Goal: Task Accomplishment & Management: Use online tool/utility

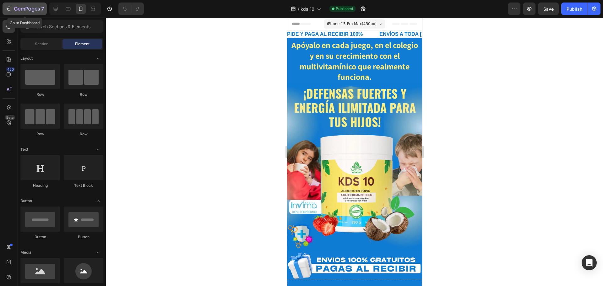
click at [24, 7] on icon "button" at bounding box center [27, 9] width 26 height 5
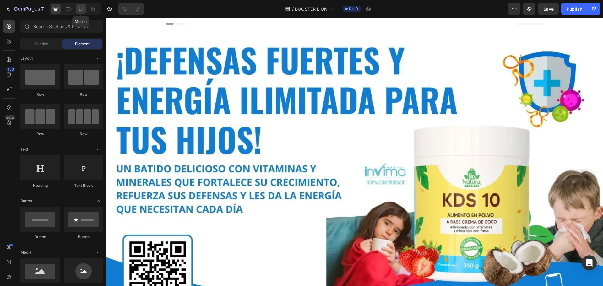
click at [80, 10] on icon at bounding box center [81, 9] width 6 height 6
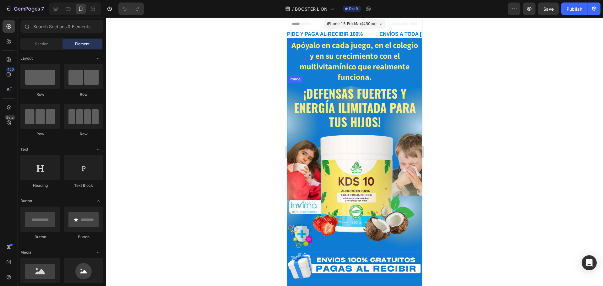
click at [334, 117] on img at bounding box center [354, 167] width 135 height 169
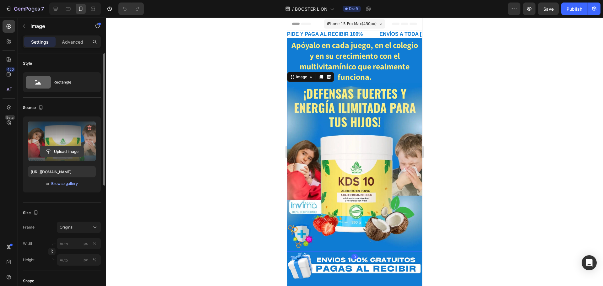
click at [62, 150] on input "file" at bounding box center [61, 151] width 43 height 11
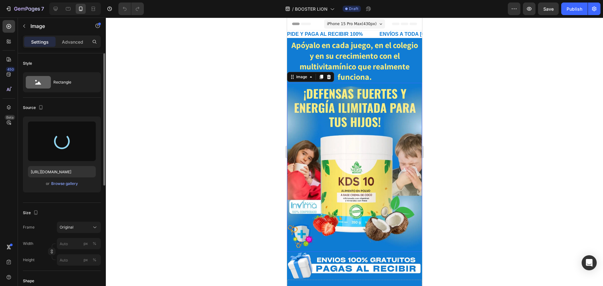
type input "[URL][DOMAIN_NAME]"
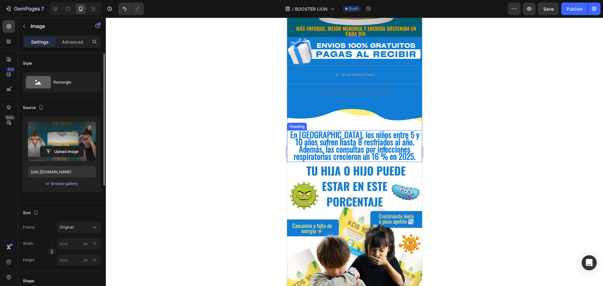
scroll to position [220, 0]
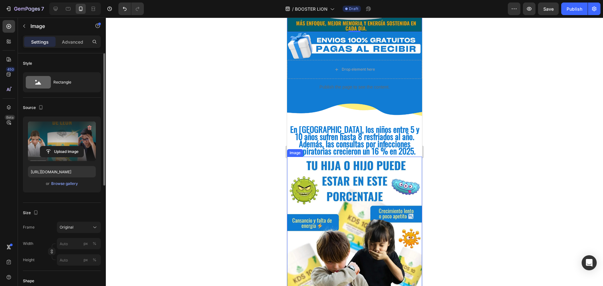
click at [341, 200] on img at bounding box center [354, 241] width 135 height 169
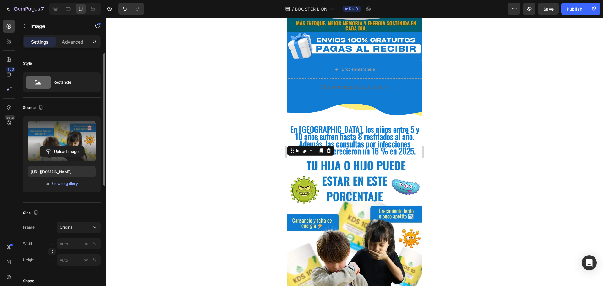
click at [60, 146] on label at bounding box center [62, 142] width 68 height 40
click at [60, 146] on input "file" at bounding box center [61, 151] width 43 height 11
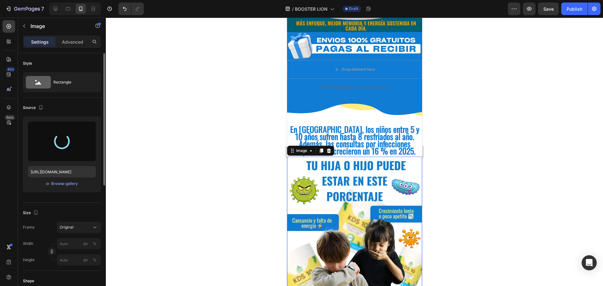
type input "[URL][DOMAIN_NAME]"
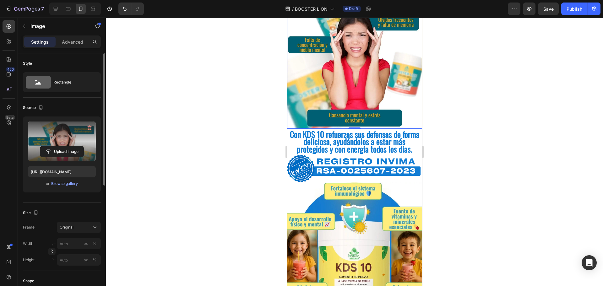
scroll to position [440, 0]
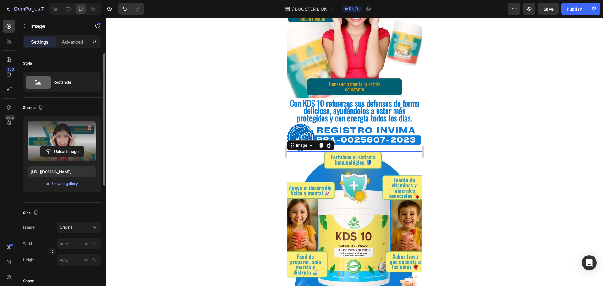
click at [363, 192] on img at bounding box center [354, 235] width 135 height 169
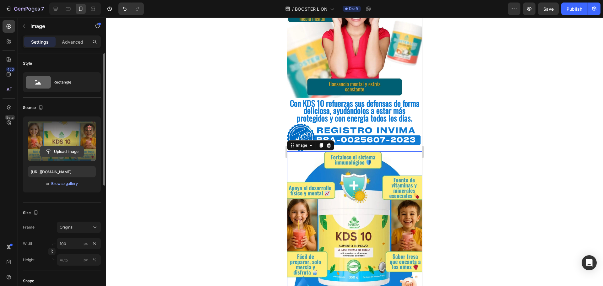
click at [64, 154] on input "file" at bounding box center [61, 151] width 43 height 11
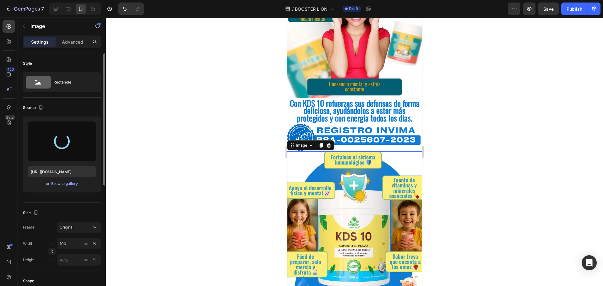
type input "[URL][DOMAIN_NAME]"
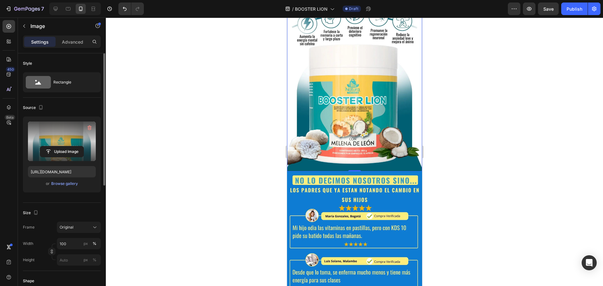
scroll to position [597, 0]
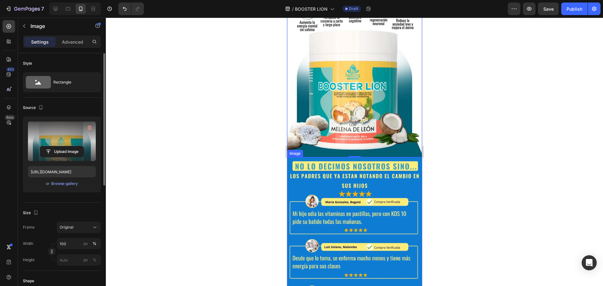
click at [333, 162] on img at bounding box center [354, 241] width 135 height 169
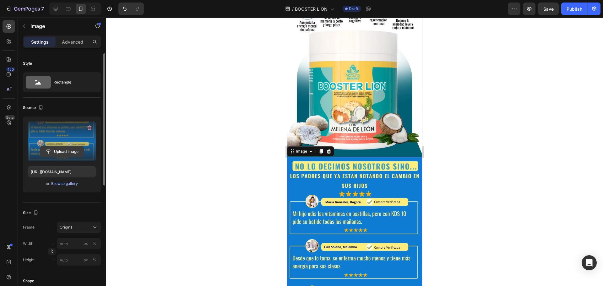
click at [67, 150] on input "file" at bounding box center [61, 151] width 43 height 11
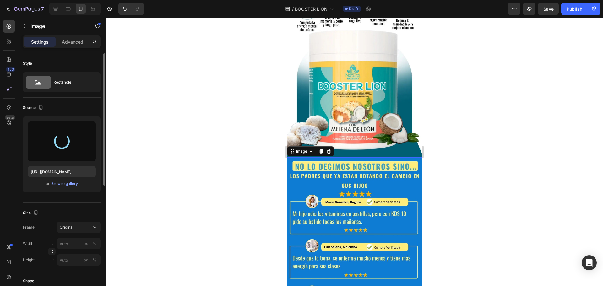
type input "[URL][DOMAIN_NAME]"
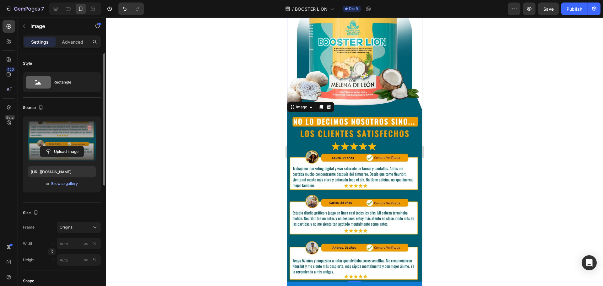
scroll to position [660, 0]
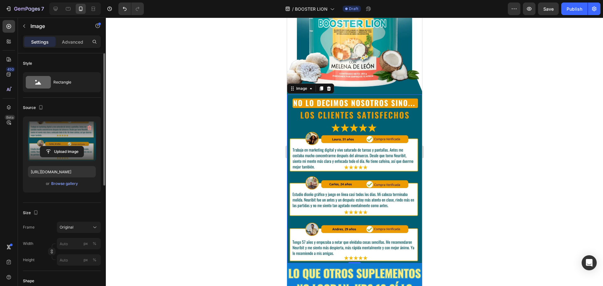
click at [498, 132] on div at bounding box center [354, 152] width 497 height 269
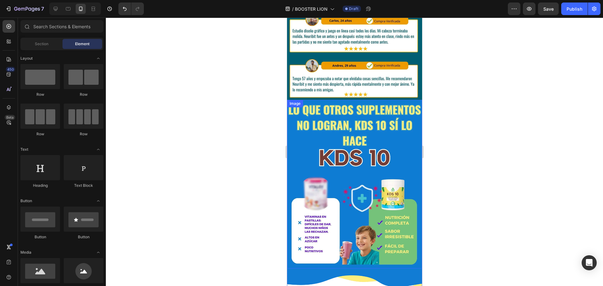
scroll to position [785, 0]
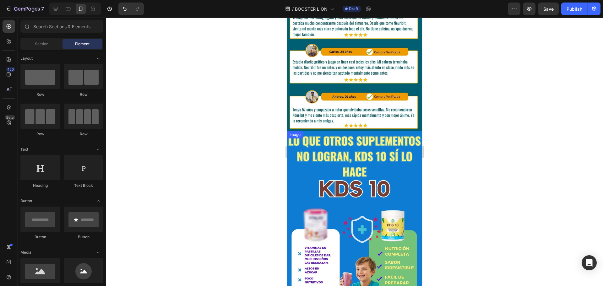
click at [360, 144] on img at bounding box center [354, 215] width 135 height 169
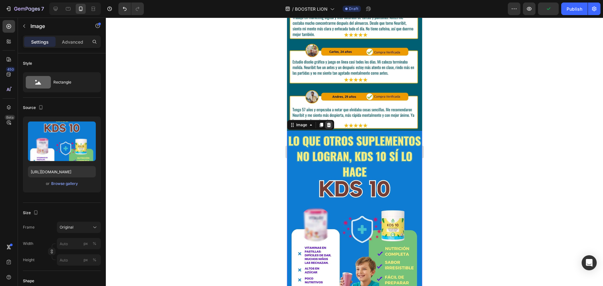
click at [329, 123] on icon at bounding box center [329, 125] width 4 height 4
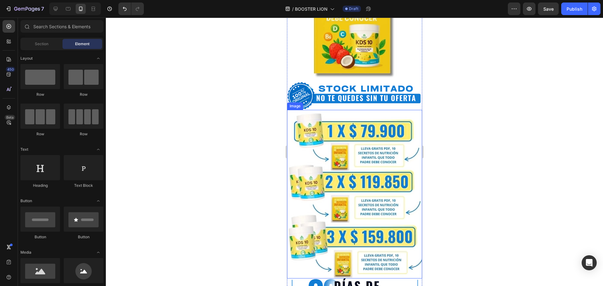
scroll to position [1037, 0]
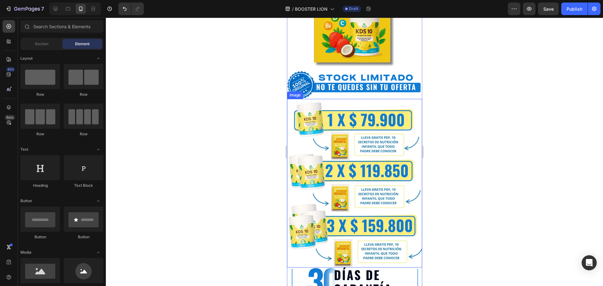
click at [327, 120] on img at bounding box center [354, 183] width 135 height 169
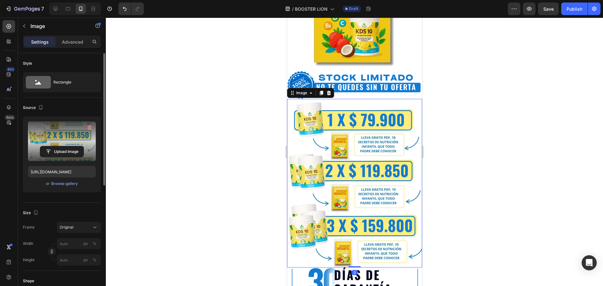
click at [54, 138] on label at bounding box center [62, 142] width 68 height 40
click at [54, 146] on input "file" at bounding box center [61, 151] width 43 height 11
click at [56, 145] on label at bounding box center [62, 142] width 68 height 40
click at [56, 146] on input "file" at bounding box center [61, 151] width 43 height 11
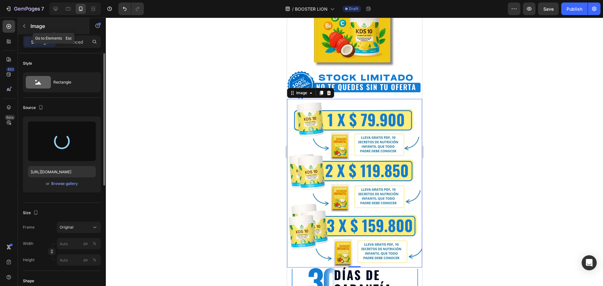
type input "[URL][DOMAIN_NAME]"
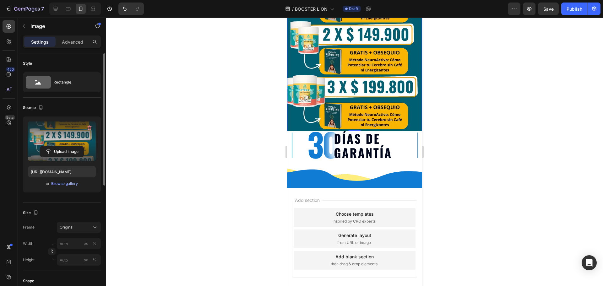
scroll to position [1014, 0]
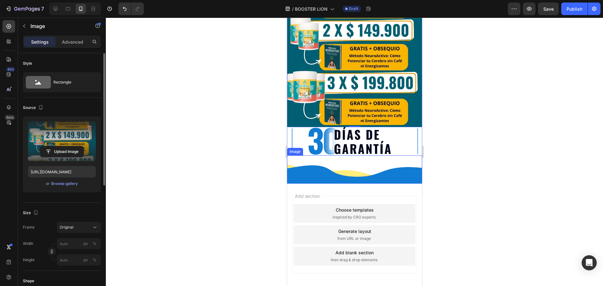
click at [384, 161] on img at bounding box center [354, 169] width 135 height 28
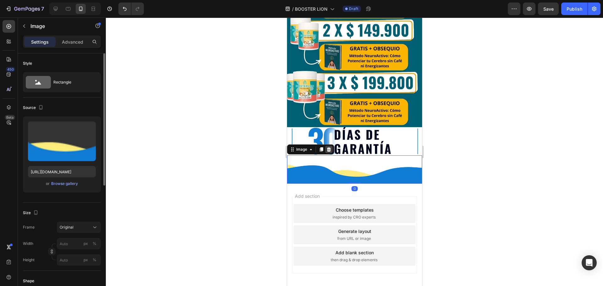
click at [329, 147] on icon at bounding box center [329, 149] width 4 height 4
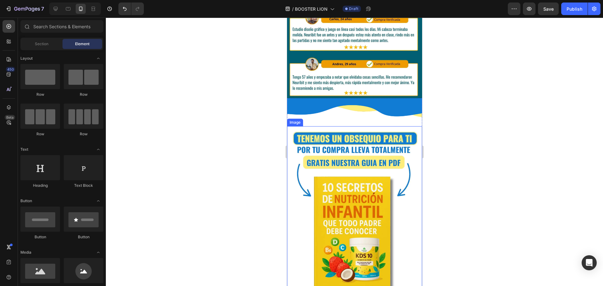
scroll to position [804, 0]
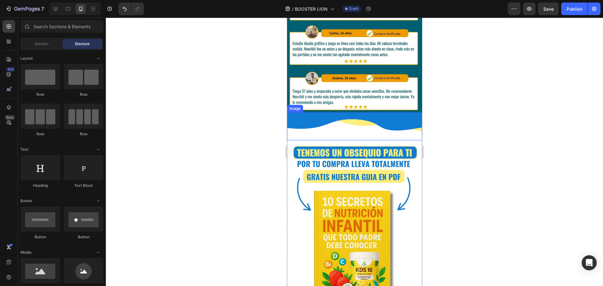
click at [385, 113] on img at bounding box center [354, 126] width 135 height 28
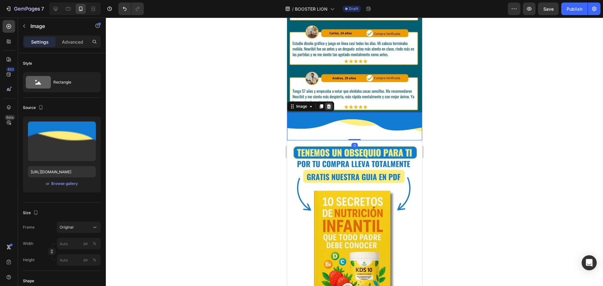
click at [331, 103] on div at bounding box center [329, 107] width 8 height 8
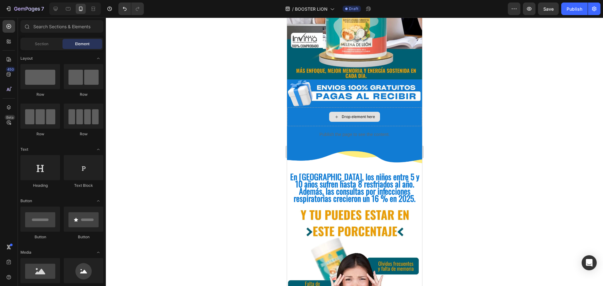
scroll to position [188, 0]
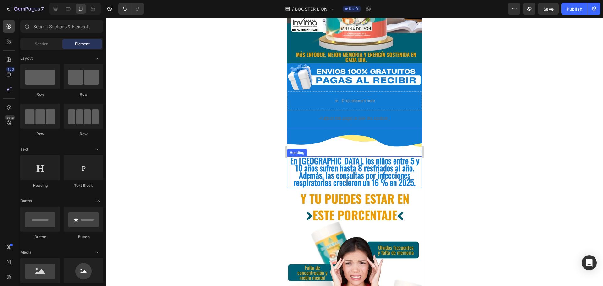
click at [368, 167] on span "En [GEOGRAPHIC_DATA], los niños entre 5 y 10 años sufren hasta 8 resfriados al …" at bounding box center [354, 172] width 129 height 34
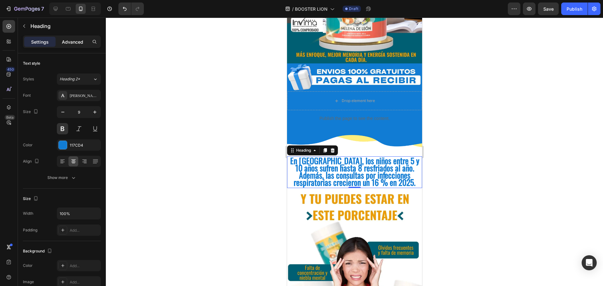
click at [69, 45] on div "Advanced" at bounding box center [72, 42] width 31 height 10
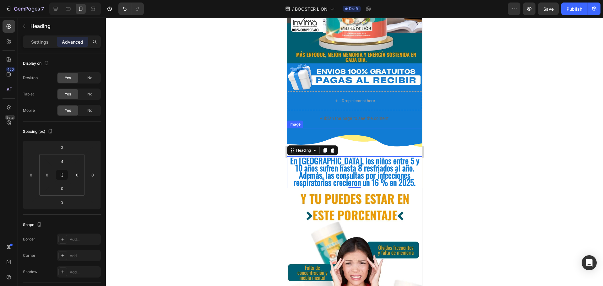
click at [364, 138] on img at bounding box center [354, 142] width 135 height 28
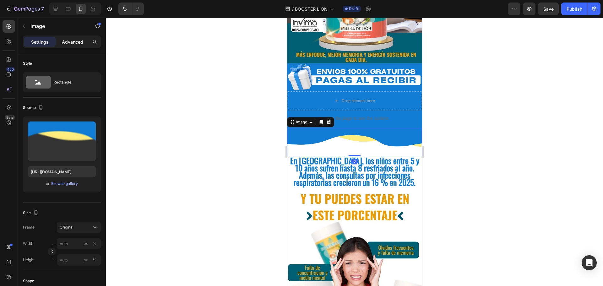
click at [71, 45] on p "Advanced" at bounding box center [72, 42] width 21 height 7
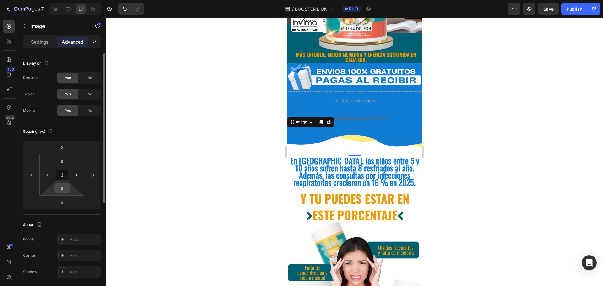
click at [62, 191] on input "0" at bounding box center [62, 188] width 13 height 9
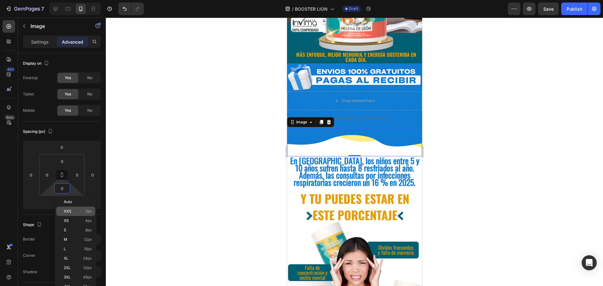
click at [80, 214] on div "XXS 2px" at bounding box center [75, 211] width 39 height 9
type input "2"
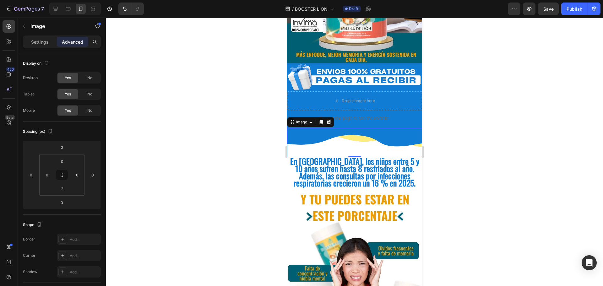
click at [491, 109] on div at bounding box center [354, 152] width 497 height 269
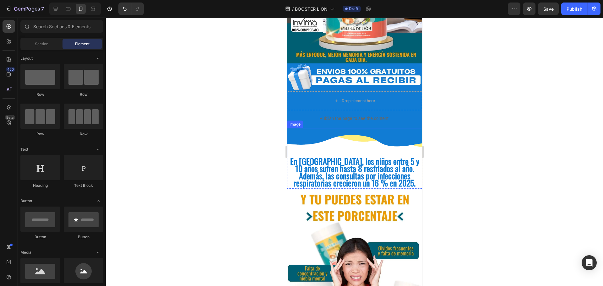
click at [346, 128] on img at bounding box center [354, 142] width 135 height 28
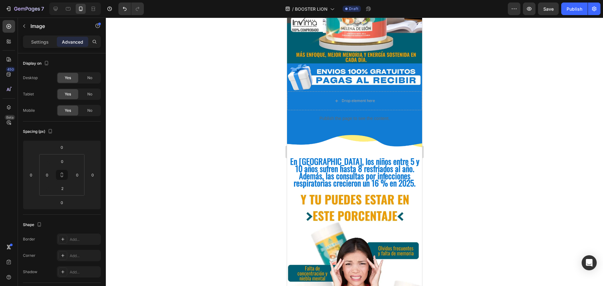
click at [354, 128] on img at bounding box center [354, 142] width 135 height 28
click at [356, 128] on img at bounding box center [354, 142] width 135 height 28
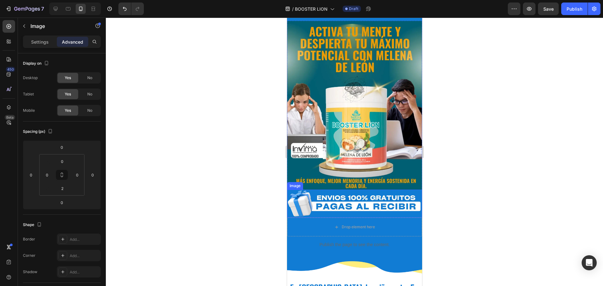
scroll to position [63, 0]
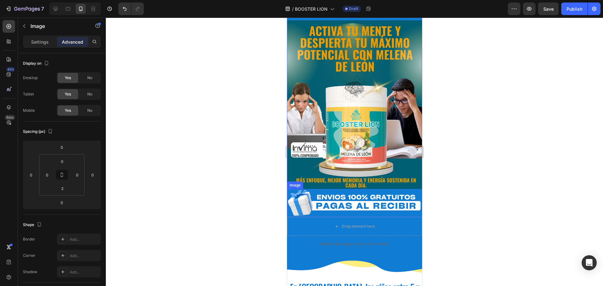
click at [296, 197] on img at bounding box center [354, 203] width 135 height 28
click at [304, 180] on div "Image" at bounding box center [302, 183] width 14 height 6
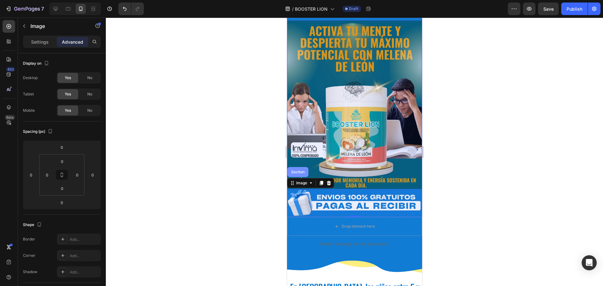
click at [300, 170] on div "Section" at bounding box center [298, 172] width 16 height 4
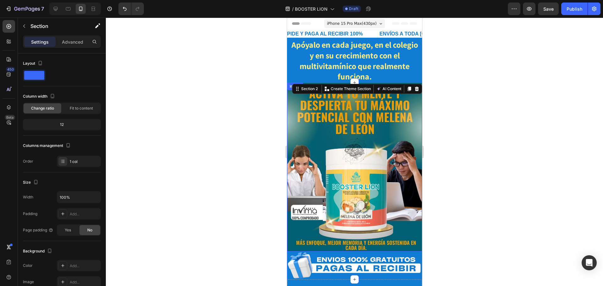
scroll to position [0, 0]
click at [309, 90] on div "Section 2" at bounding box center [309, 89] width 19 height 6
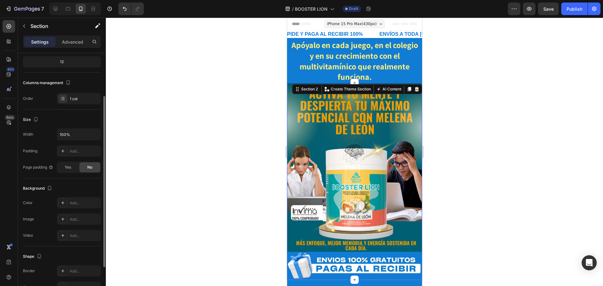
scroll to position [94, 0]
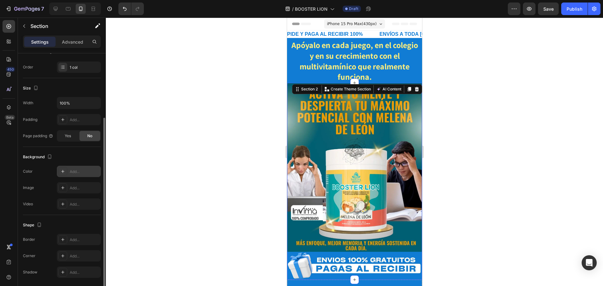
click at [76, 173] on div "Add..." at bounding box center [85, 172] width 30 height 6
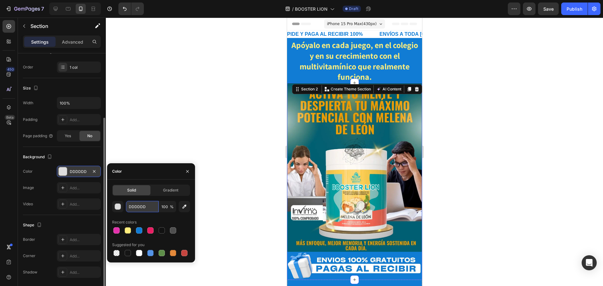
click at [142, 206] on input "DDDDDD" at bounding box center [142, 206] width 33 height 11
paste input "#005f73"
type input "005F73"
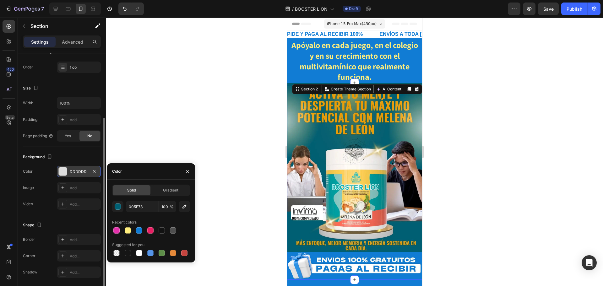
click at [188, 220] on div "Recent colors" at bounding box center [151, 222] width 78 height 10
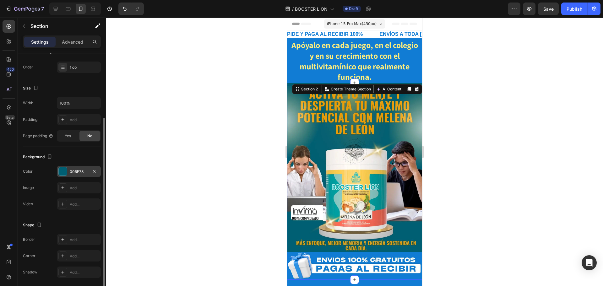
click at [92, 157] on div "Background" at bounding box center [62, 157] width 78 height 10
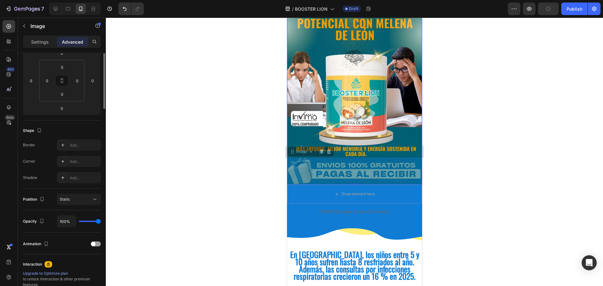
scroll to position [0, 0]
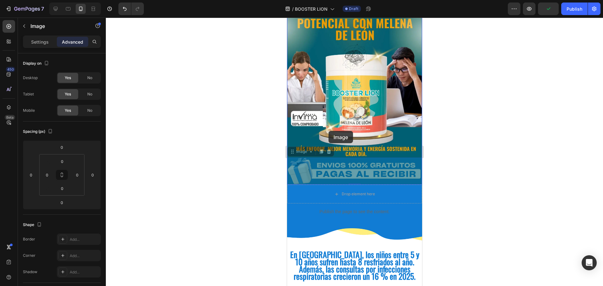
drag, startPoint x: 329, startPoint y: 164, endPoint x: 328, endPoint y: 131, distance: 33.3
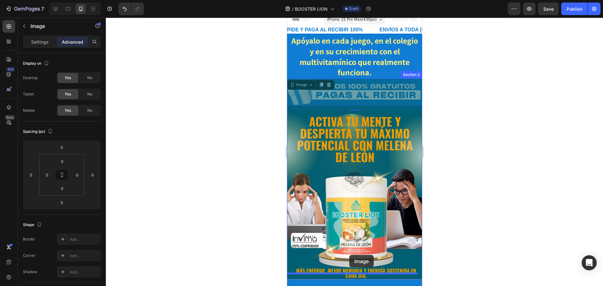
drag, startPoint x: 357, startPoint y: 102, endPoint x: 344, endPoint y: 274, distance: 172.0
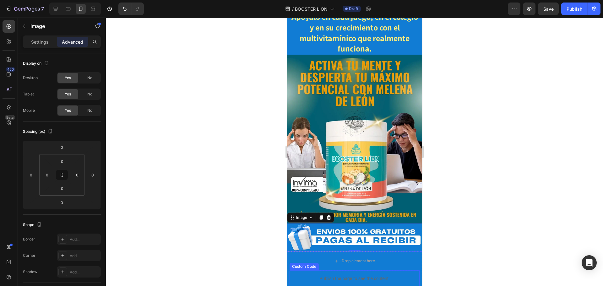
scroll to position [35, 0]
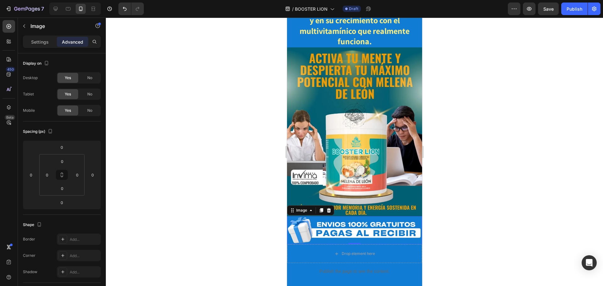
click at [339, 223] on img at bounding box center [354, 230] width 135 height 28
click at [312, 208] on icon at bounding box center [310, 210] width 5 height 5
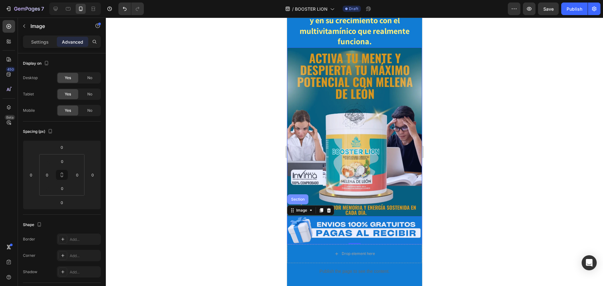
click at [300, 198] on div "Section" at bounding box center [298, 200] width 16 height 4
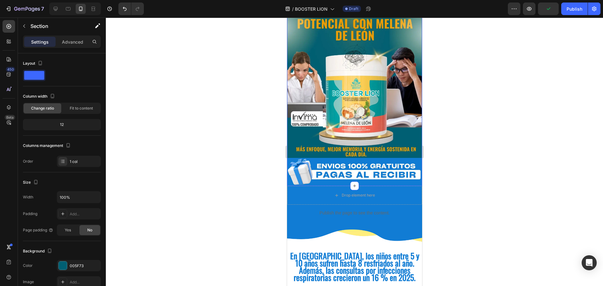
scroll to position [98, 0]
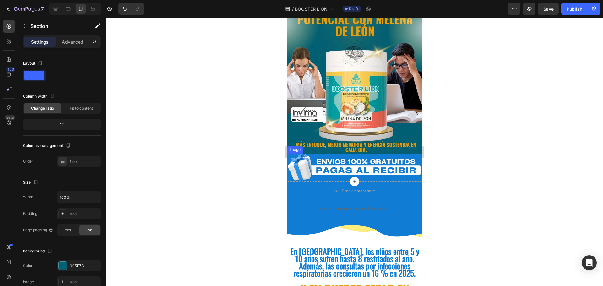
click at [319, 154] on img at bounding box center [354, 168] width 135 height 28
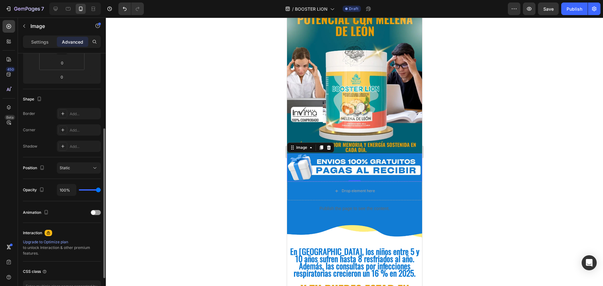
scroll to position [31, 0]
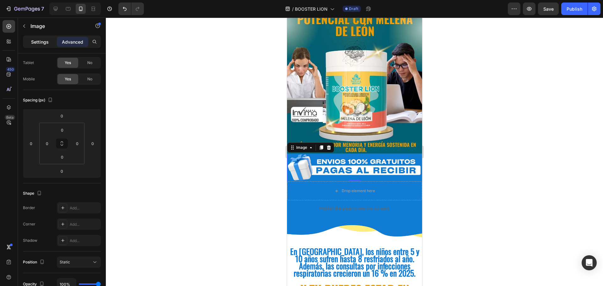
click at [41, 42] on p "Settings" at bounding box center [40, 42] width 18 height 7
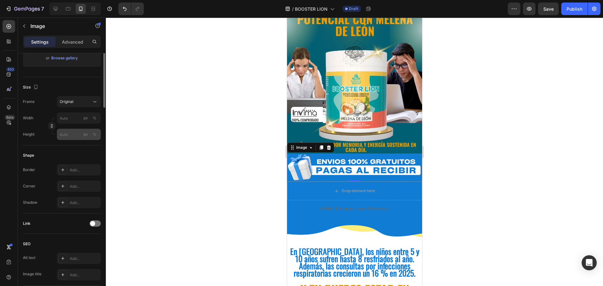
scroll to position [0, 0]
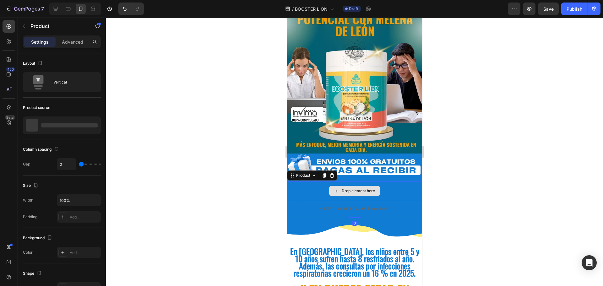
click at [309, 182] on div "Drop element here" at bounding box center [354, 191] width 135 height 19
click at [310, 173] on div "Product" at bounding box center [303, 176] width 17 height 6
click at [302, 163] on div "Section" at bounding box center [298, 165] width 16 height 4
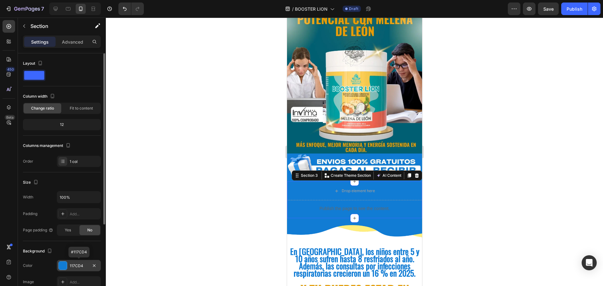
click at [82, 264] on div "117CD4" at bounding box center [79, 266] width 18 height 6
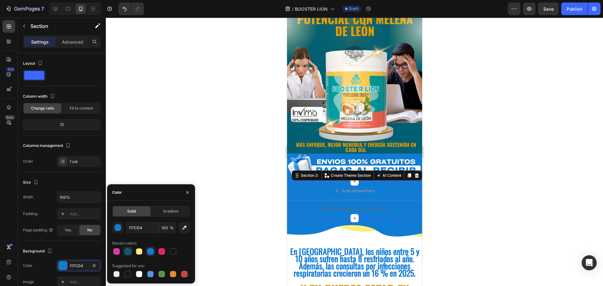
click at [127, 251] on div at bounding box center [128, 251] width 6 height 6
type input "005F73"
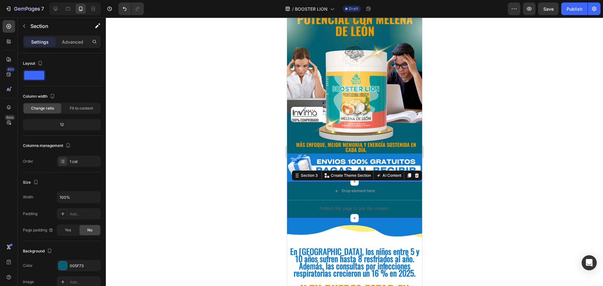
click at [477, 173] on div at bounding box center [354, 152] width 497 height 269
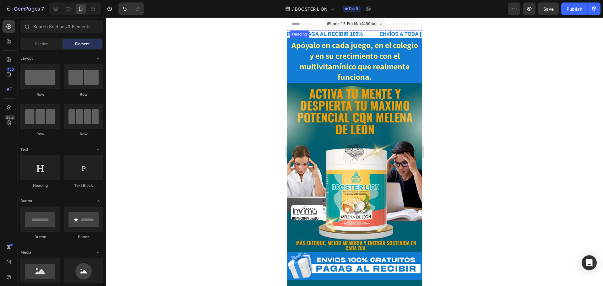
click at [316, 43] on div "Apóyalo en cada juego, en el colegio y en su crecimiento con el multivitamínico…" at bounding box center [354, 60] width 130 height 45
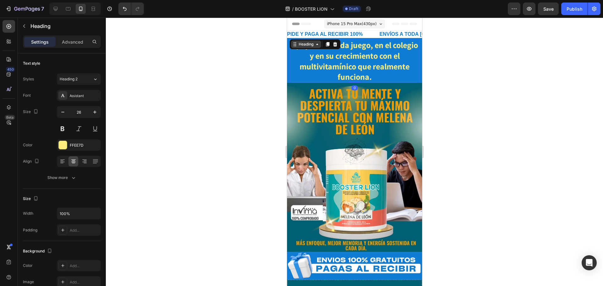
click at [318, 45] on icon at bounding box center [316, 44] width 5 height 5
click at [300, 38] on div "Section" at bounding box center [300, 33] width 21 height 10
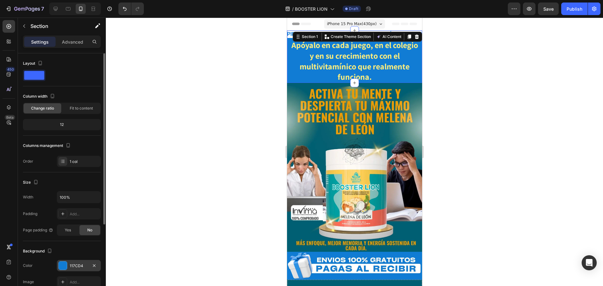
click at [74, 270] on div "117CD4" at bounding box center [79, 265] width 44 height 11
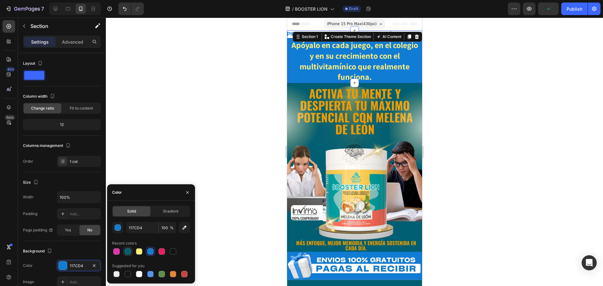
click at [126, 253] on div at bounding box center [128, 251] width 6 height 6
type input "005F73"
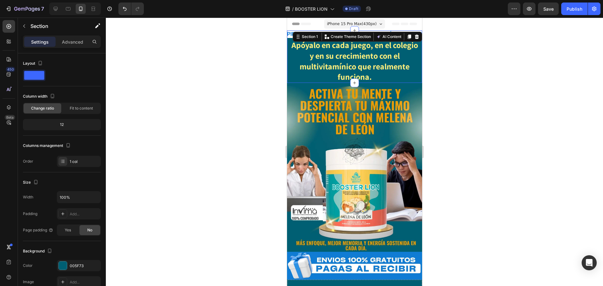
click at [497, 122] on div at bounding box center [354, 152] width 497 height 269
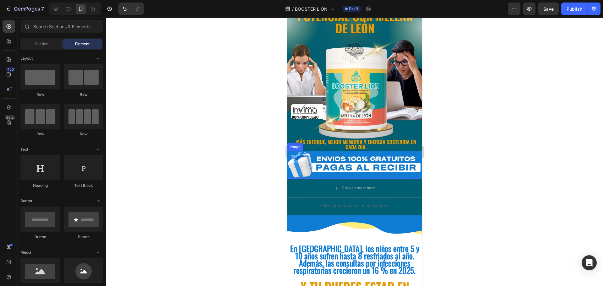
scroll to position [126, 0]
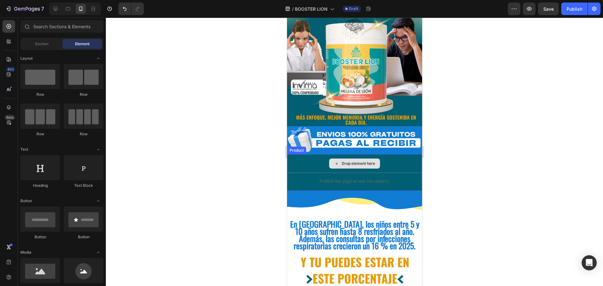
click at [307, 156] on div "Drop element here" at bounding box center [354, 163] width 135 height 19
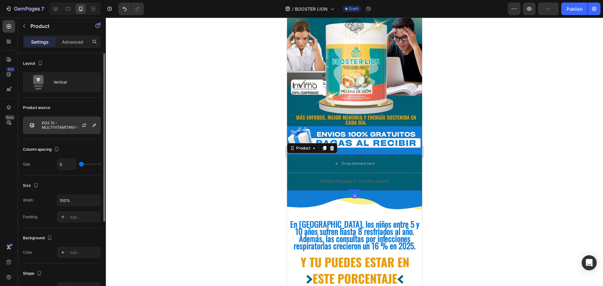
click at [58, 125] on p "KDS 10 - MULTIVITAMITAMINICO" at bounding box center [70, 125] width 56 height 9
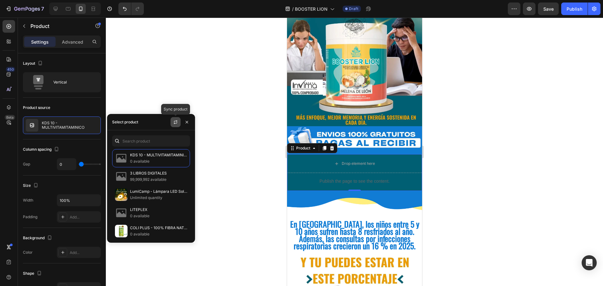
click at [177, 122] on icon "button" at bounding box center [175, 122] width 5 height 5
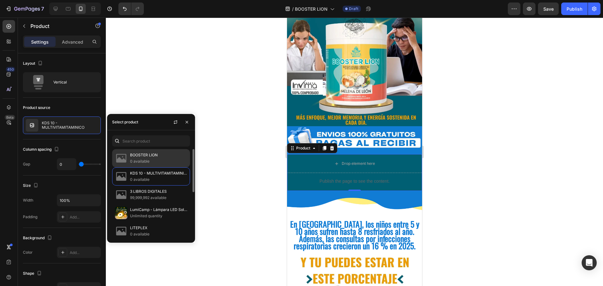
click at [146, 160] on p "0 available" at bounding box center [158, 161] width 57 height 6
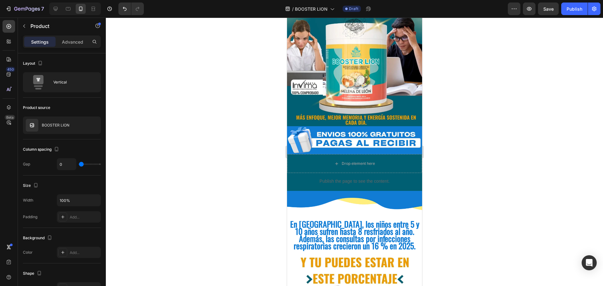
click at [234, 137] on div at bounding box center [354, 152] width 497 height 269
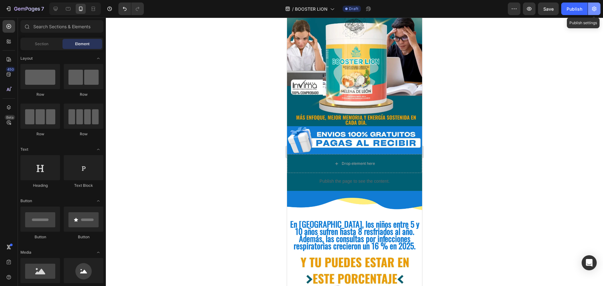
click at [593, 10] on icon "button" at bounding box center [594, 9] width 4 height 5
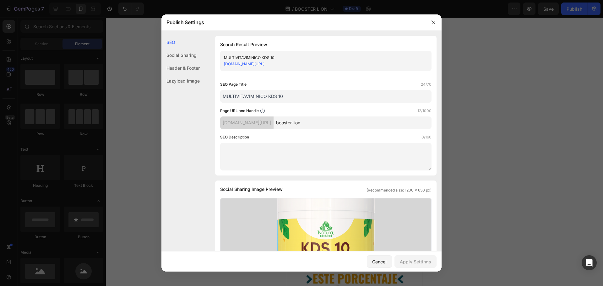
drag, startPoint x: 292, startPoint y: 99, endPoint x: 160, endPoint y: 96, distance: 132.9
click at [160, 96] on div "Publish Settings SEO Social Sharing Header & Footer Lazyload Image SEO Search R…" at bounding box center [301, 143] width 603 height 286
type input "BOOSTER LION"
click at [336, 136] on div "SEO Description 0/160" at bounding box center [325, 137] width 211 height 6
click at [417, 265] on div "Apply Settings" at bounding box center [415, 262] width 31 height 7
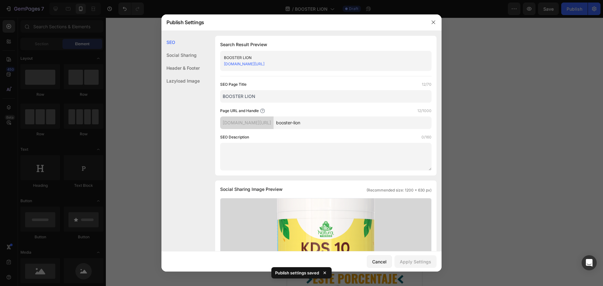
click at [490, 105] on div at bounding box center [301, 143] width 603 height 286
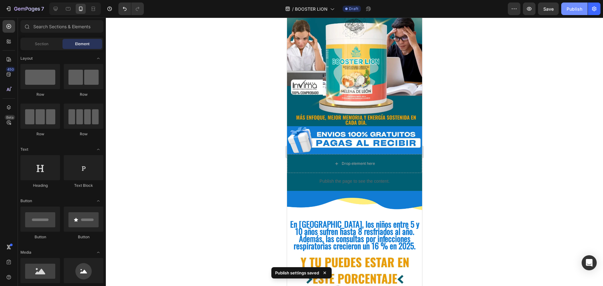
click at [580, 12] on button "Publish" at bounding box center [574, 9] width 26 height 13
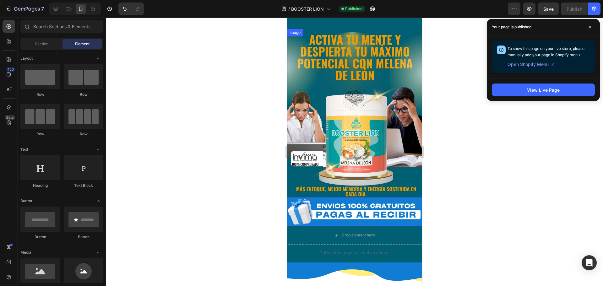
scroll to position [0, 0]
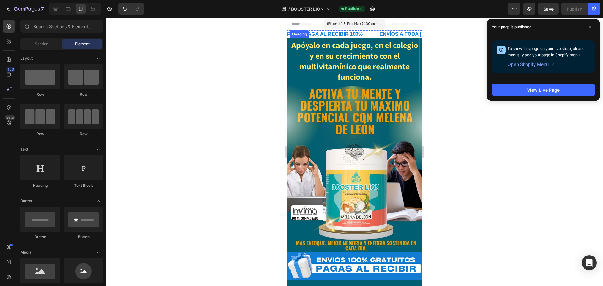
click at [332, 57] on strong "Apóyalo en cada juego, en el colegio y en su crecimiento con el multivitamínico…" at bounding box center [354, 61] width 127 height 42
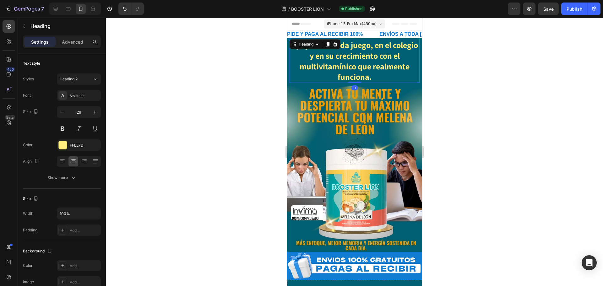
click at [332, 57] on strong "Apóyalo en cada juego, en el colegio y en su crecimiento con el multivitamínico…" at bounding box center [354, 61] width 127 height 42
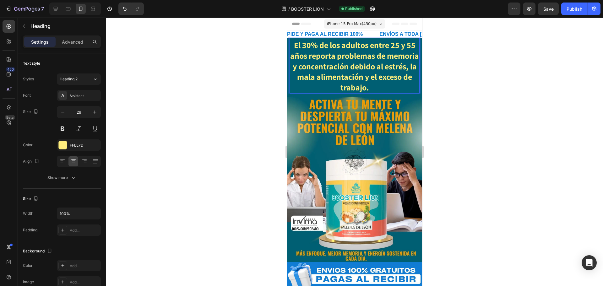
click at [508, 57] on div at bounding box center [354, 152] width 497 height 269
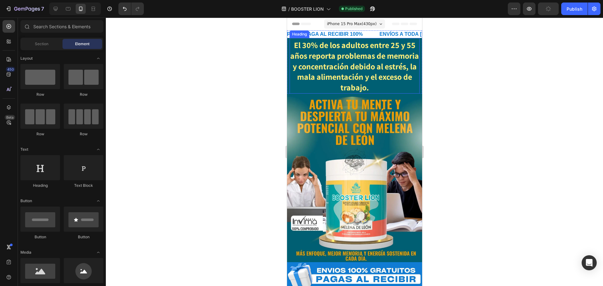
click at [375, 64] on strong "El 30% de los adultos entre 25 y 55 años reporta problemas de memoria y concent…" at bounding box center [354, 66] width 129 height 53
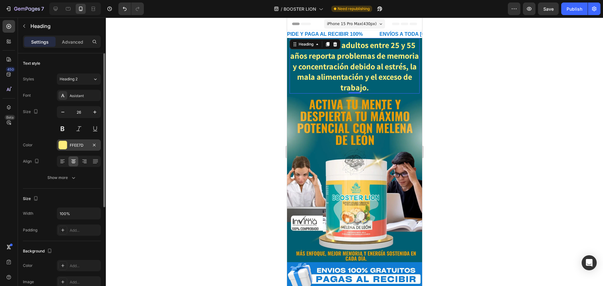
click at [74, 145] on div "FFEE7D" at bounding box center [79, 146] width 18 height 6
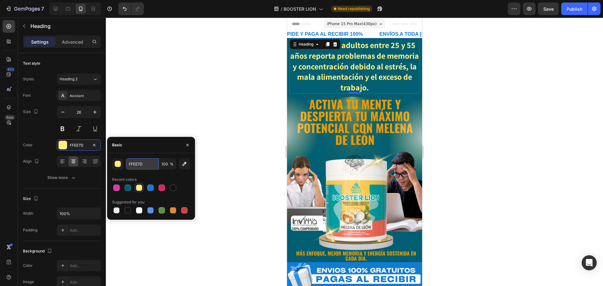
click at [147, 163] on input "FFEE7D" at bounding box center [142, 163] width 33 height 11
paste input "#ee9b00"
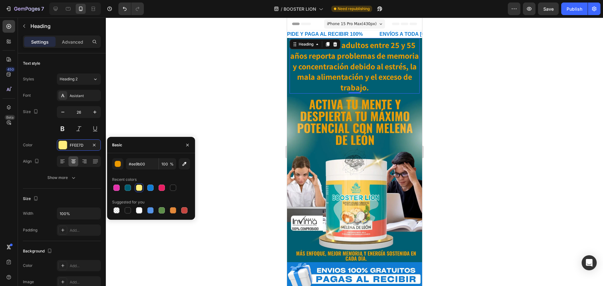
type input "EE9B00"
click at [185, 184] on div at bounding box center [151, 187] width 78 height 9
click at [508, 49] on div at bounding box center [354, 152] width 497 height 269
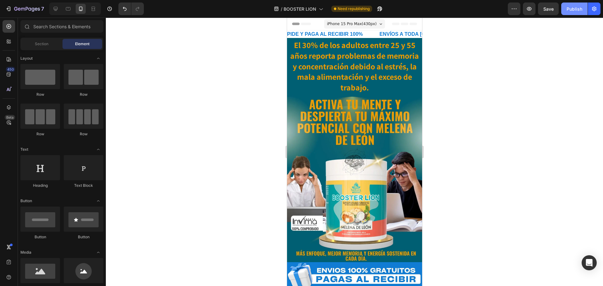
click at [580, 11] on div "Publish" at bounding box center [575, 9] width 16 height 7
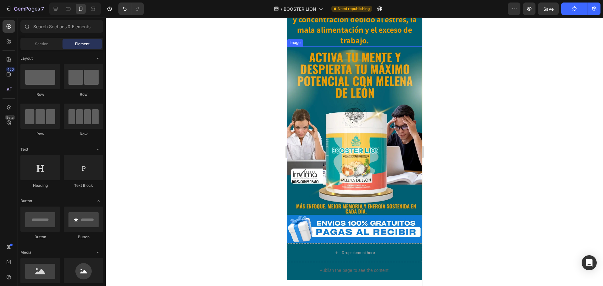
scroll to position [63, 0]
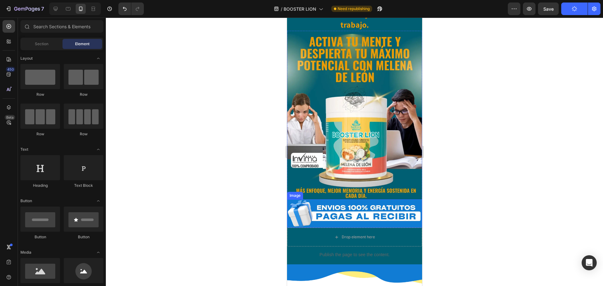
click at [346, 205] on img at bounding box center [354, 213] width 135 height 28
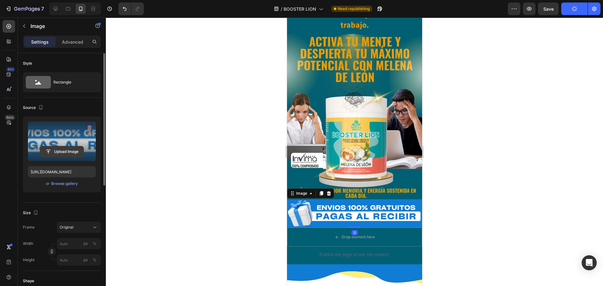
click at [58, 151] on input "file" at bounding box center [61, 151] width 43 height 11
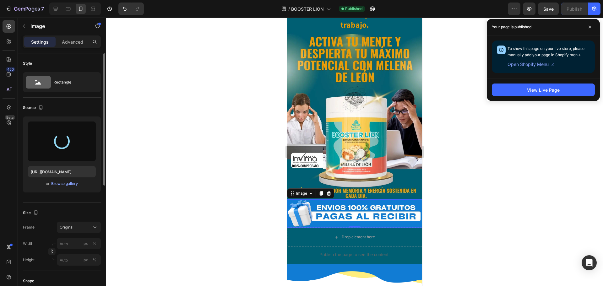
type input "[URL][DOMAIN_NAME]"
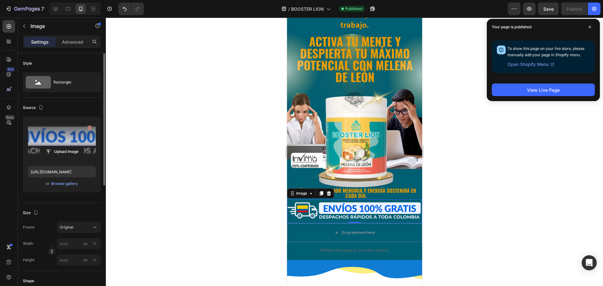
click at [476, 162] on div at bounding box center [354, 152] width 497 height 269
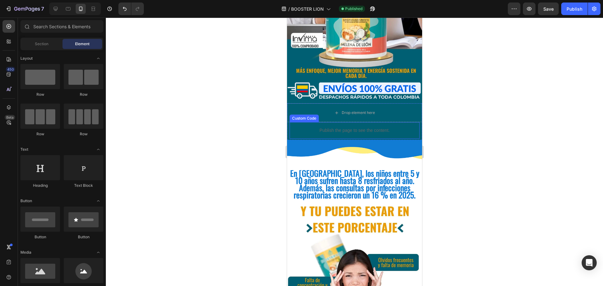
scroll to position [188, 0]
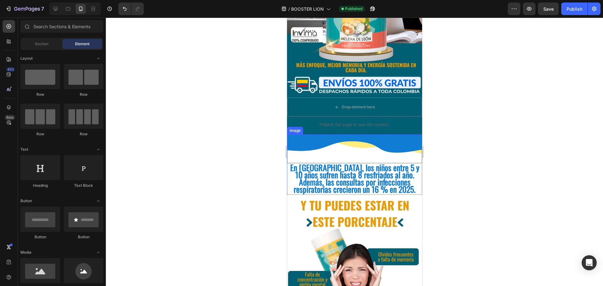
click at [348, 140] on img at bounding box center [354, 148] width 135 height 28
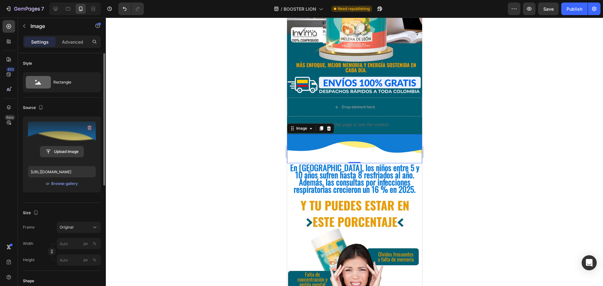
click at [62, 154] on input "file" at bounding box center [61, 151] width 43 height 11
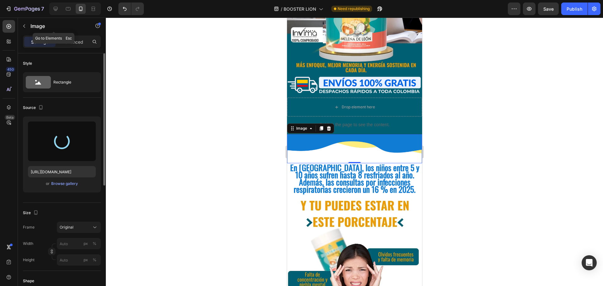
type input "[URL][DOMAIN_NAME]"
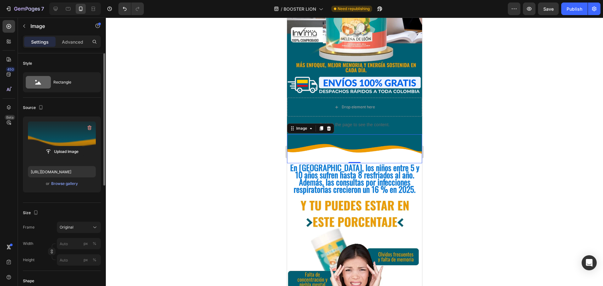
click at [474, 115] on div at bounding box center [354, 152] width 497 height 269
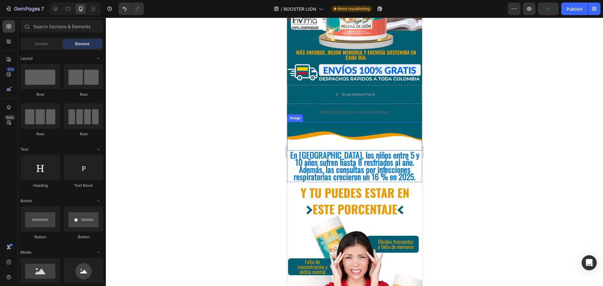
scroll to position [220, 0]
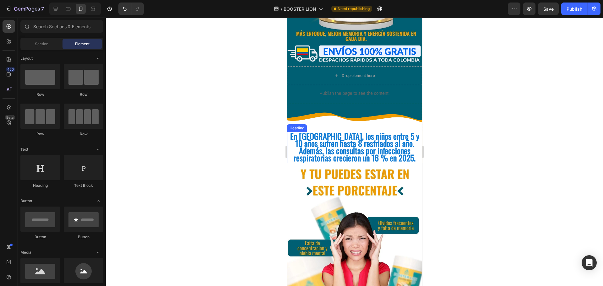
click at [360, 142] on span "En [GEOGRAPHIC_DATA], los niños entre 5 y 10 años sufren hasta 8 resfriados al …" at bounding box center [354, 147] width 129 height 34
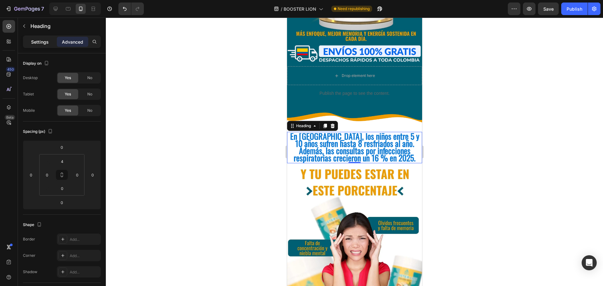
click at [32, 43] on p "Settings" at bounding box center [40, 42] width 18 height 7
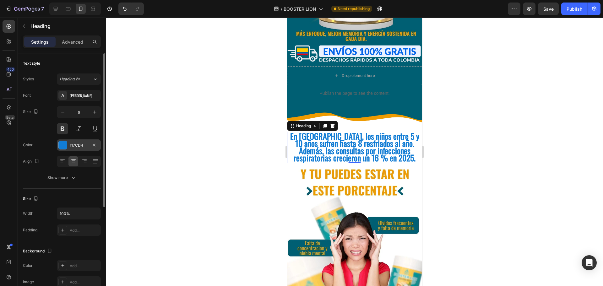
click at [82, 150] on div "117CD4" at bounding box center [79, 144] width 44 height 11
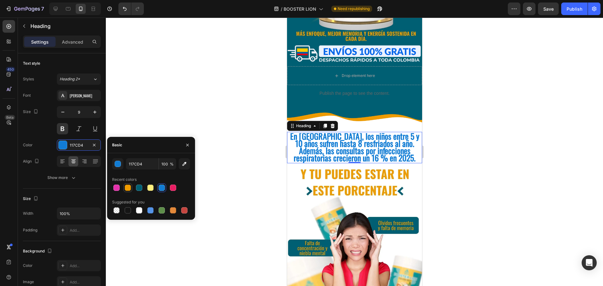
click at [128, 190] on div at bounding box center [128, 188] width 6 height 6
type input "EE9B00"
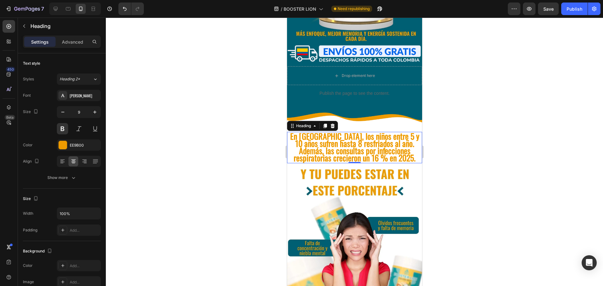
click at [497, 152] on div at bounding box center [354, 152] width 497 height 269
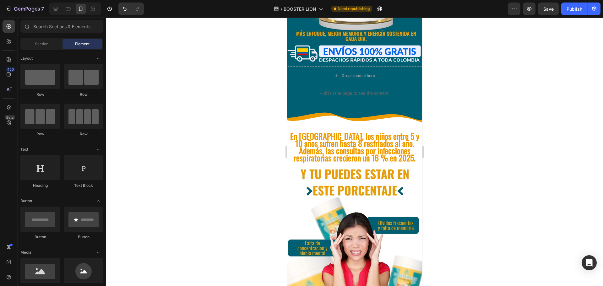
click at [484, 155] on div at bounding box center [354, 152] width 497 height 269
click at [365, 146] on span "En [GEOGRAPHIC_DATA], los niños entre 5 y 10 años sufren hasta 8 resfriados al …" at bounding box center [354, 147] width 129 height 34
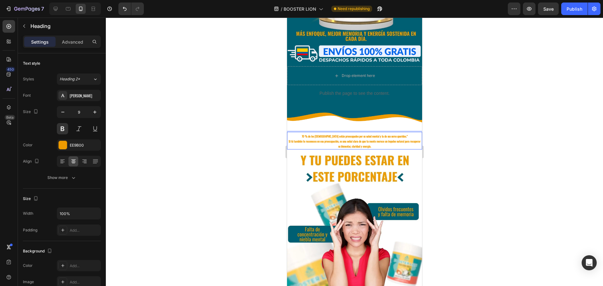
click at [349, 139] on p "Si tú también te reconoces en esa preocupación, es una señal clara de que tu me…" at bounding box center [354, 144] width 134 height 10
click at [93, 112] on icon "button" at bounding box center [95, 112] width 6 height 6
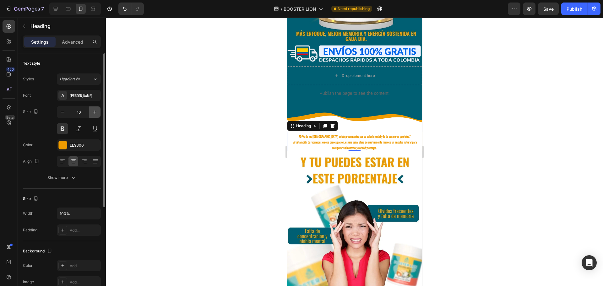
click at [93, 112] on icon "button" at bounding box center [95, 112] width 6 height 6
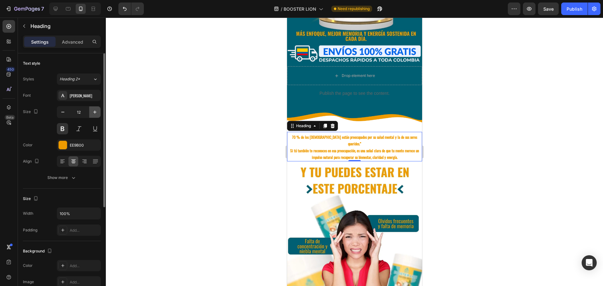
click at [93, 112] on icon "button" at bounding box center [95, 112] width 6 height 6
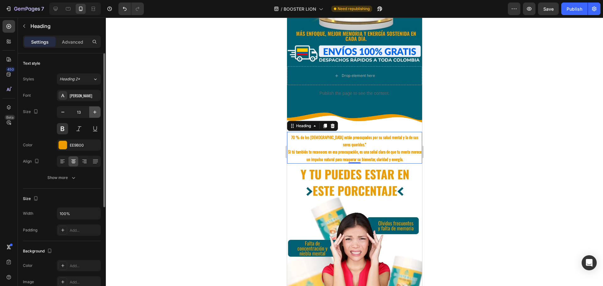
click at [93, 112] on icon "button" at bounding box center [95, 112] width 6 height 6
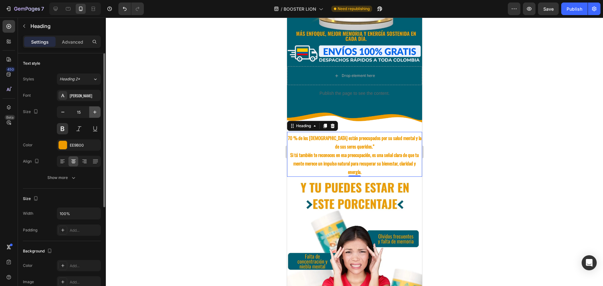
click at [93, 112] on icon "button" at bounding box center [95, 112] width 6 height 6
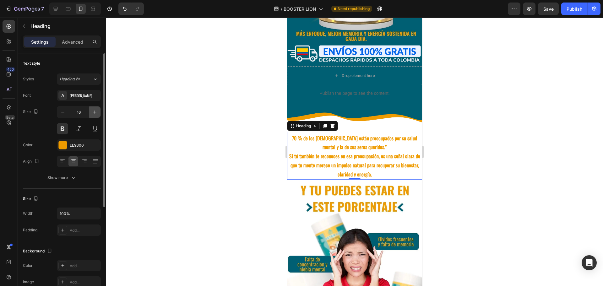
click at [93, 112] on icon "button" at bounding box center [95, 112] width 6 height 6
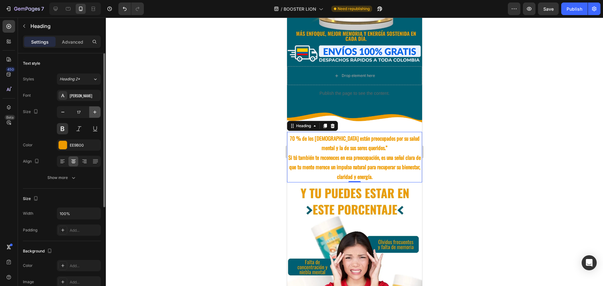
click at [93, 112] on icon "button" at bounding box center [95, 112] width 6 height 6
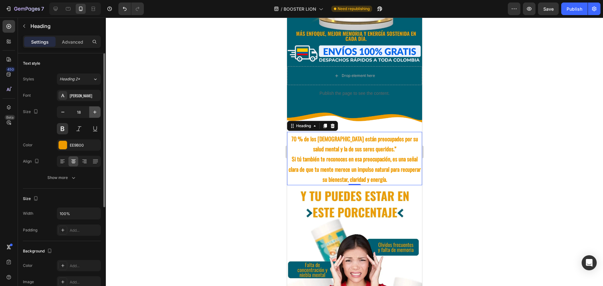
click at [93, 112] on icon "button" at bounding box center [95, 112] width 6 height 6
type input "19"
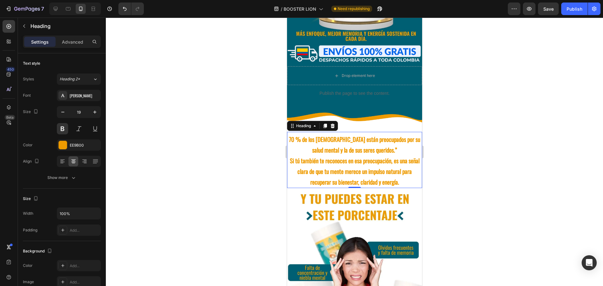
click at [468, 121] on div at bounding box center [354, 152] width 497 height 269
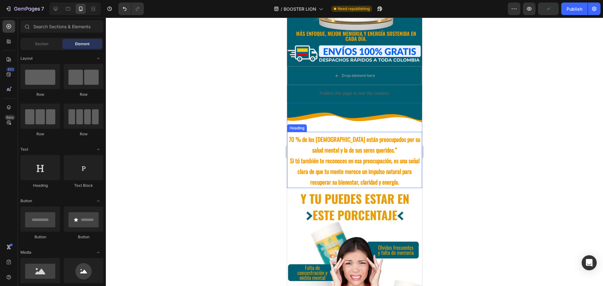
click at [348, 162] on p "⁠⁠⁠⁠⁠⁠⁠ 70 % de los [DEMOGRAPHIC_DATA] están preocupados por su salud mental y …" at bounding box center [354, 161] width 134 height 54
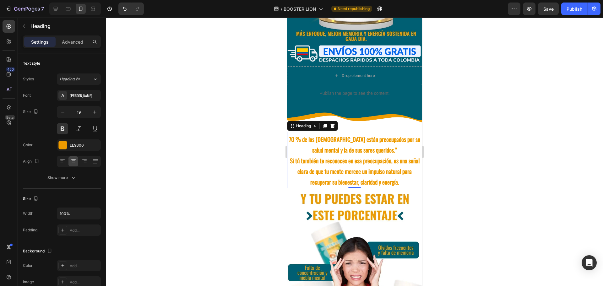
click at [453, 101] on div at bounding box center [354, 152] width 497 height 269
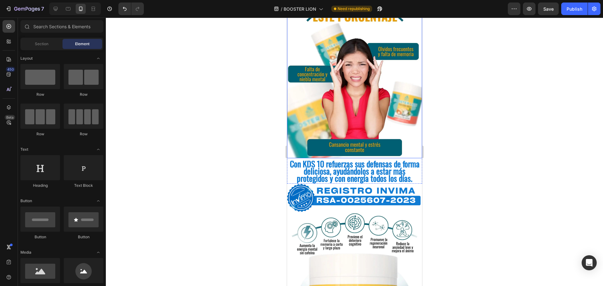
scroll to position [440, 0]
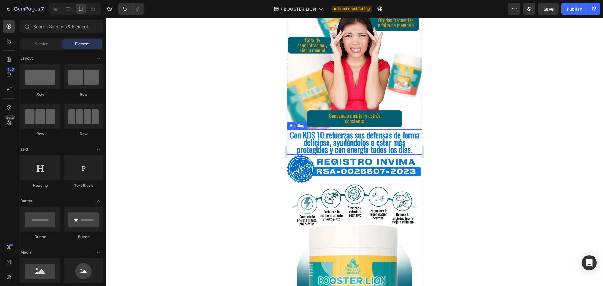
click at [361, 133] on span "Con KDS 10 refuerzas sus defensas de forma deliciosa, ayudándolos a estar más p…" at bounding box center [355, 142] width 130 height 27
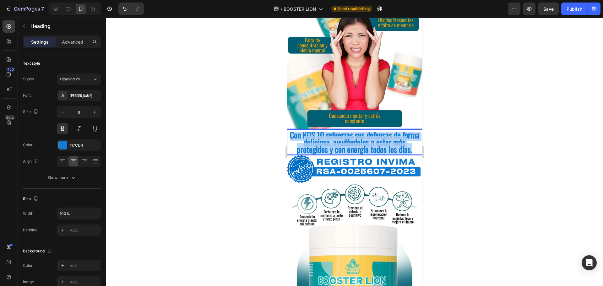
click at [361, 133] on span "Con KDS 10 refuerzas sus defensas de forma deliciosa, ayudándolos a estar más p…" at bounding box center [355, 142] width 130 height 27
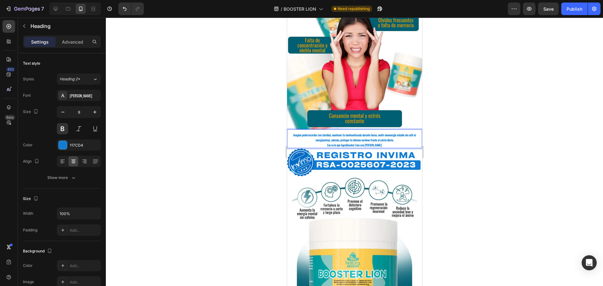
click at [434, 131] on div at bounding box center [354, 152] width 497 height 269
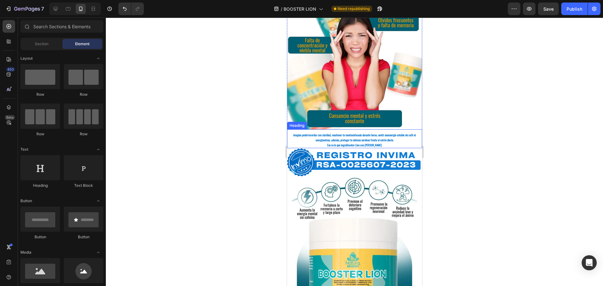
click at [368, 133] on p "Imagina poder recordar con claridad , mantener tu mente enfocada durante horas …" at bounding box center [354, 140] width 134 height 15
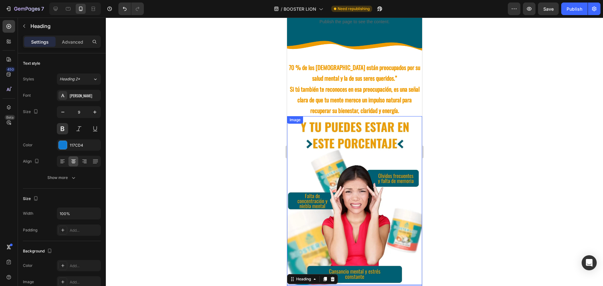
scroll to position [283, 0]
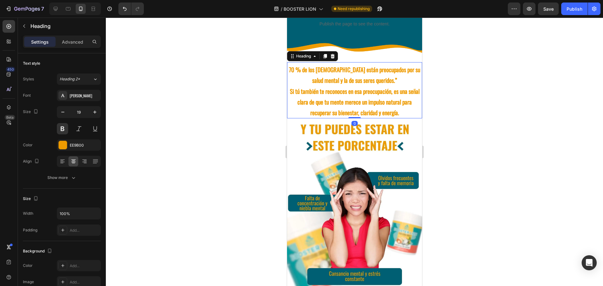
click at [361, 76] on strong "70 % de los [DEMOGRAPHIC_DATA] están preocupados por su salud mental y la de su…" at bounding box center [354, 74] width 131 height 19
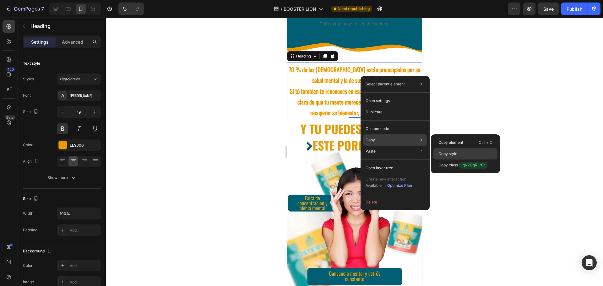
click at [450, 160] on div "Copy style" at bounding box center [465, 165] width 64 height 11
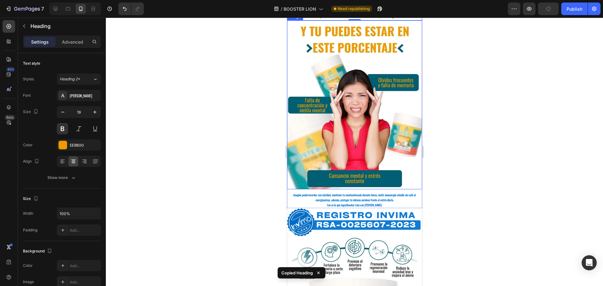
scroll to position [440, 0]
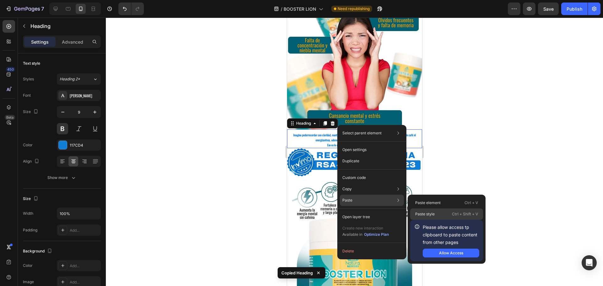
click at [427, 212] on p "Paste style" at bounding box center [424, 214] width 19 height 6
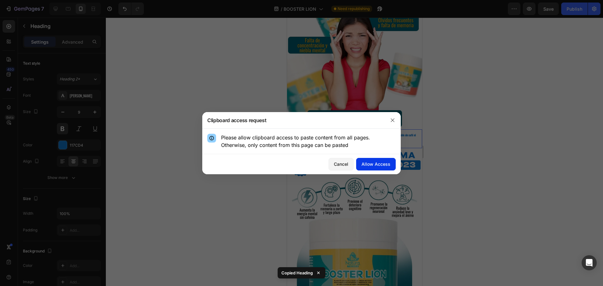
click at [379, 160] on button "Allow Access" at bounding box center [376, 164] width 40 height 13
click at [373, 162] on div "Allow Access" at bounding box center [376, 164] width 29 height 7
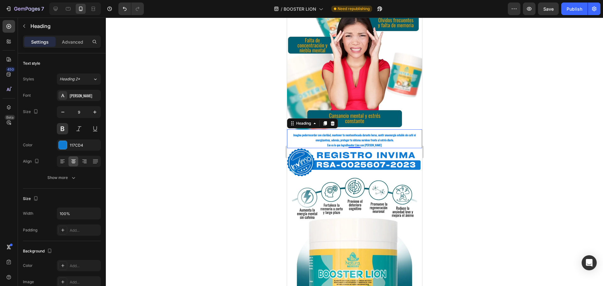
type input "19"
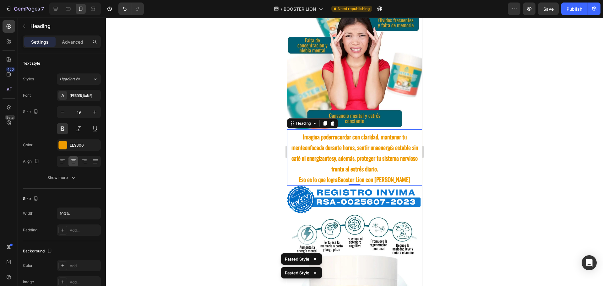
click at [460, 136] on div at bounding box center [354, 152] width 497 height 269
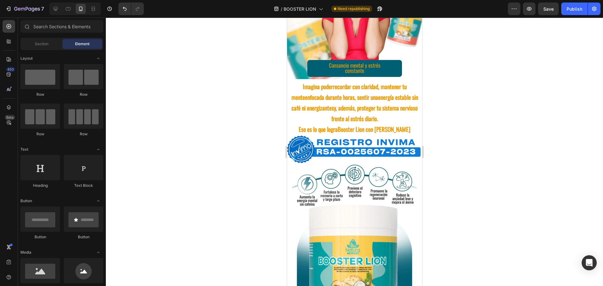
scroll to position [503, 0]
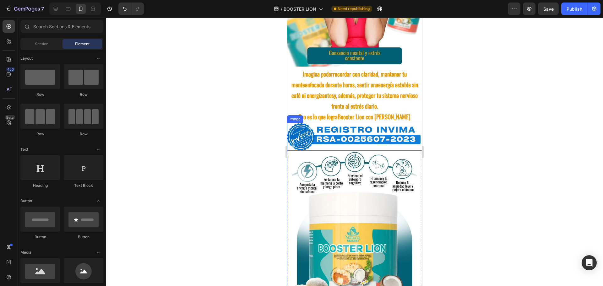
click at [379, 125] on img at bounding box center [354, 137] width 135 height 28
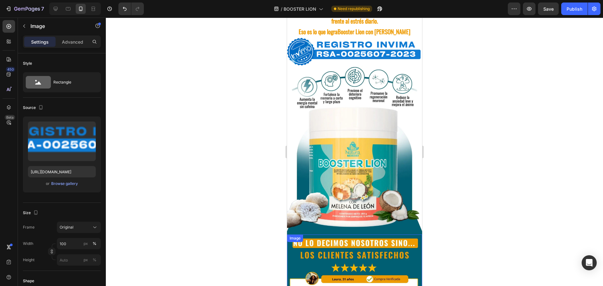
scroll to position [431, 0]
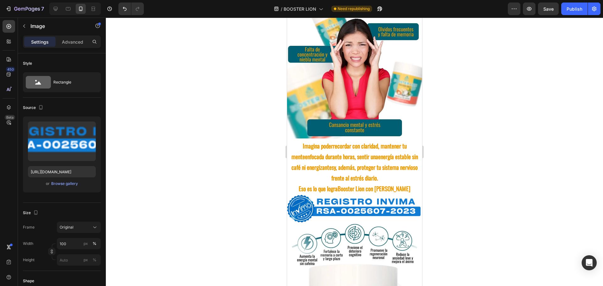
click at [363, 196] on img at bounding box center [354, 209] width 135 height 28
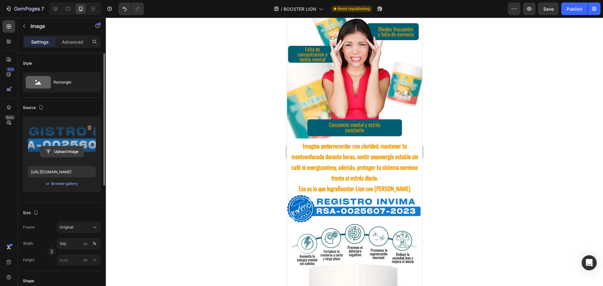
click at [63, 148] on input "file" at bounding box center [61, 151] width 43 height 11
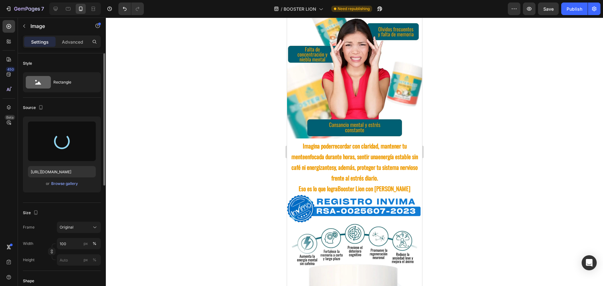
type input "[URL][DOMAIN_NAME]"
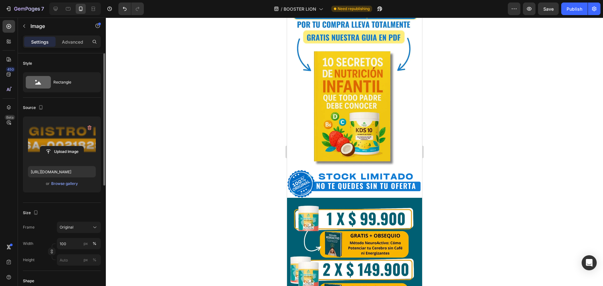
scroll to position [1005, 0]
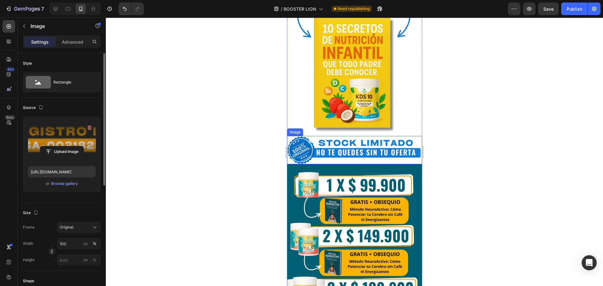
click at [363, 144] on img at bounding box center [354, 150] width 135 height 28
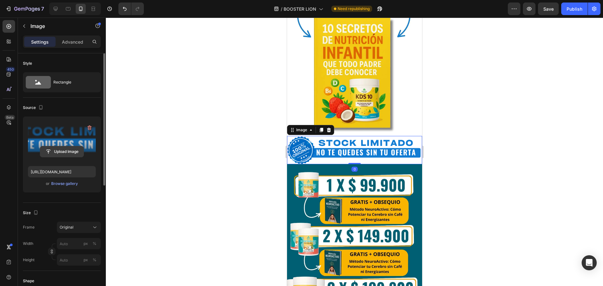
click at [64, 151] on input "file" at bounding box center [61, 151] width 43 height 11
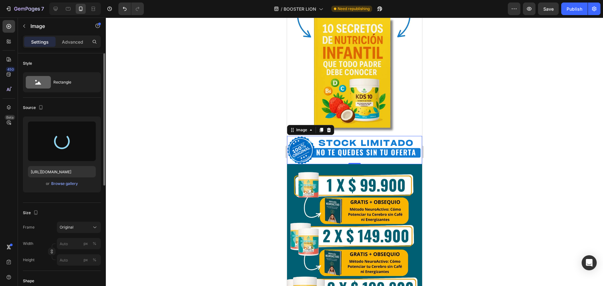
type input "[URL][DOMAIN_NAME]"
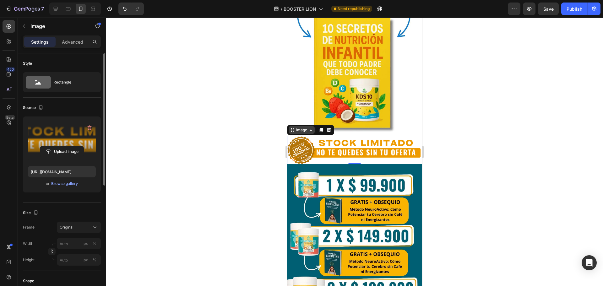
click at [307, 127] on div "Image" at bounding box center [302, 130] width 14 height 6
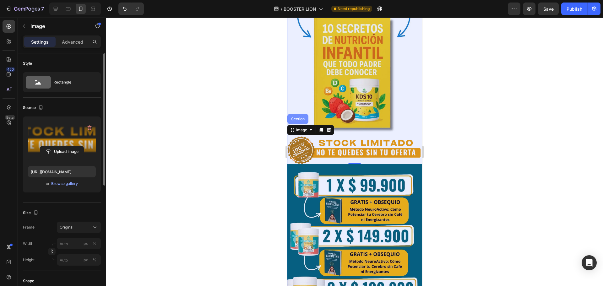
click at [302, 117] on div "Section" at bounding box center [298, 119] width 16 height 4
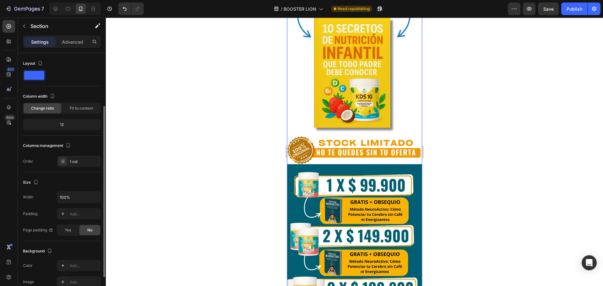
scroll to position [63, 0]
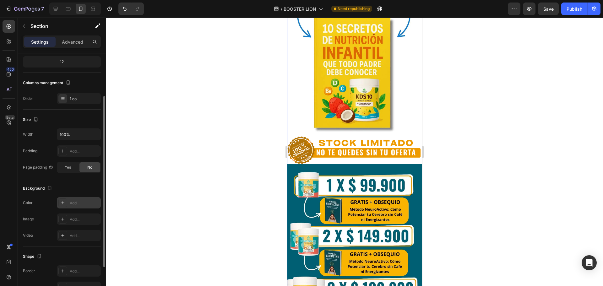
click at [77, 203] on div "Add..." at bounding box center [85, 203] width 30 height 6
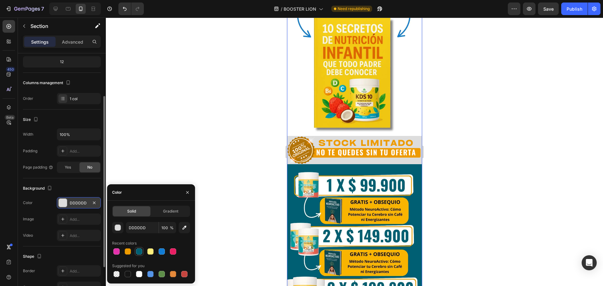
click at [138, 252] on div at bounding box center [139, 251] width 6 height 6
type input "005F73"
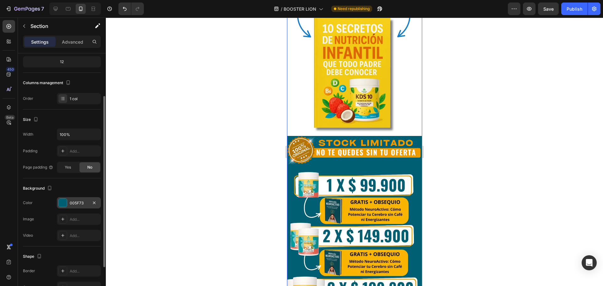
click at [490, 134] on div at bounding box center [354, 152] width 497 height 269
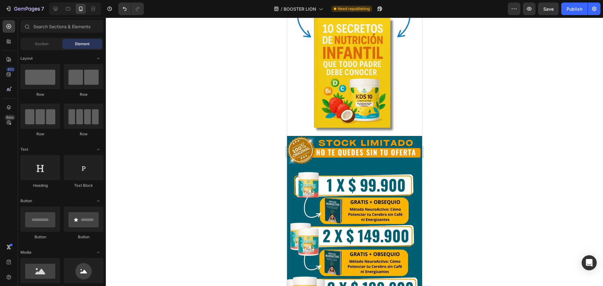
click at [506, 138] on div at bounding box center [354, 152] width 497 height 269
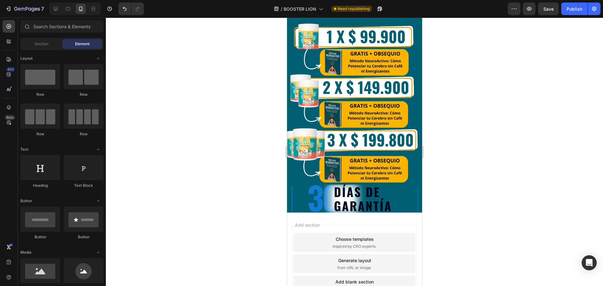
scroll to position [990, 0]
click at [386, 185] on img at bounding box center [354, 199] width 135 height 28
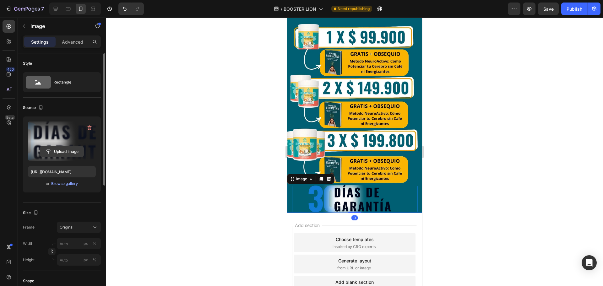
click at [64, 154] on input "file" at bounding box center [61, 151] width 43 height 11
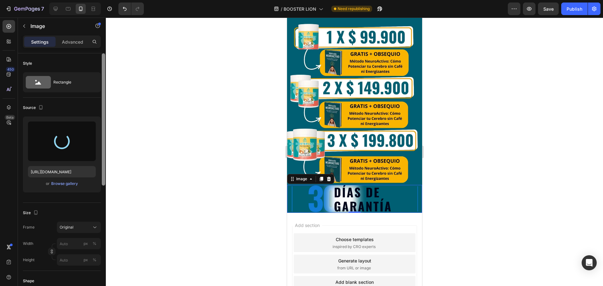
type input "[URL][DOMAIN_NAME]"
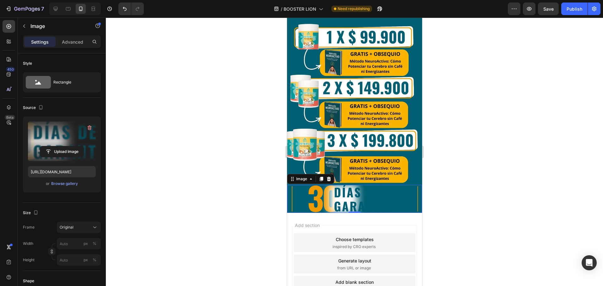
click at [489, 139] on div at bounding box center [354, 152] width 497 height 269
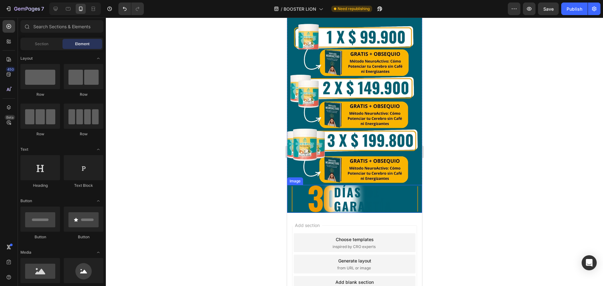
click at [362, 188] on img at bounding box center [354, 199] width 135 height 28
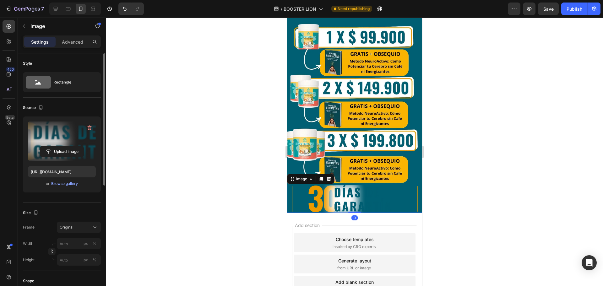
click at [59, 141] on label at bounding box center [62, 142] width 68 height 40
click at [59, 146] on input "file" at bounding box center [61, 151] width 43 height 11
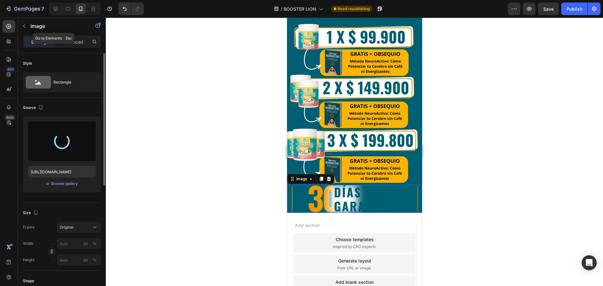
type input "[URL][DOMAIN_NAME]"
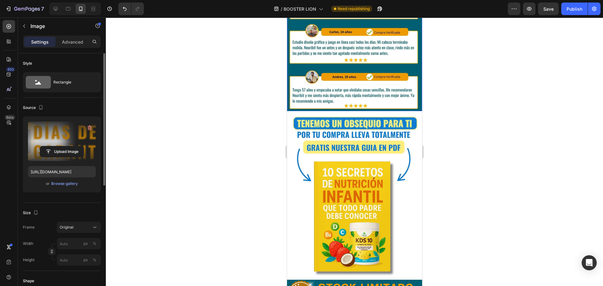
scroll to position [896, 0]
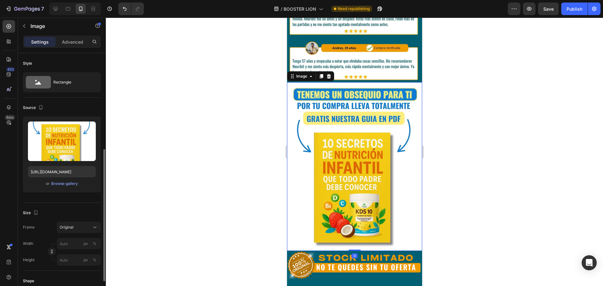
click at [353, 173] on img at bounding box center [354, 166] width 135 height 169
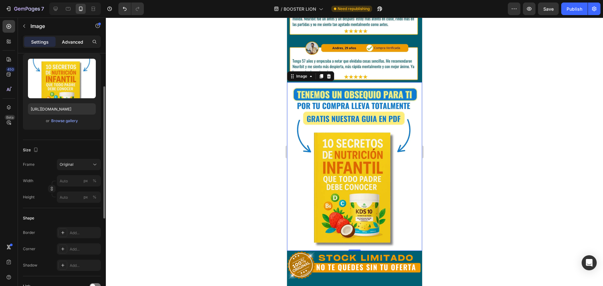
click at [76, 41] on p "Advanced" at bounding box center [72, 42] width 21 height 7
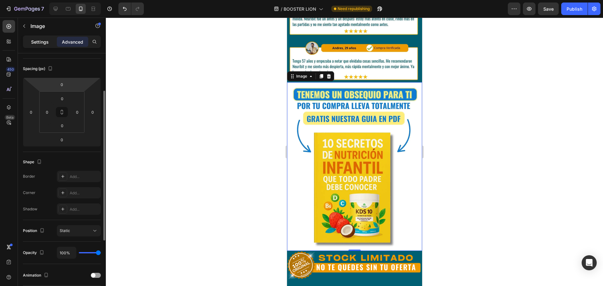
click at [38, 45] on p "Settings" at bounding box center [40, 42] width 18 height 7
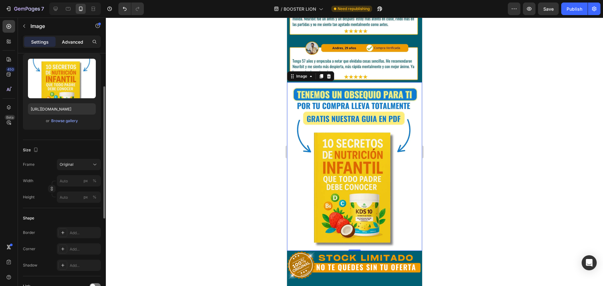
click at [77, 45] on div "Advanced" at bounding box center [72, 42] width 31 height 10
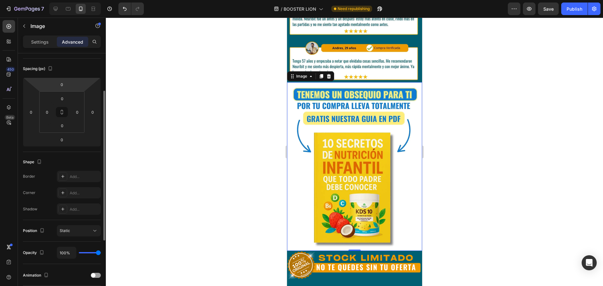
scroll to position [0, 0]
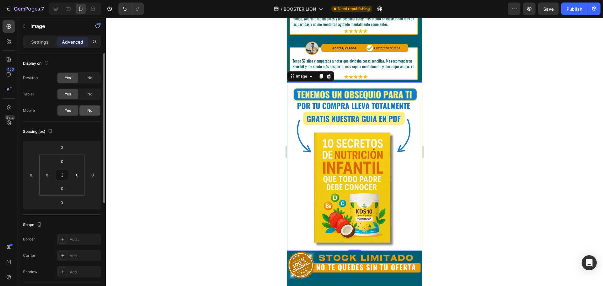
click at [89, 114] on div "No" at bounding box center [89, 111] width 21 height 10
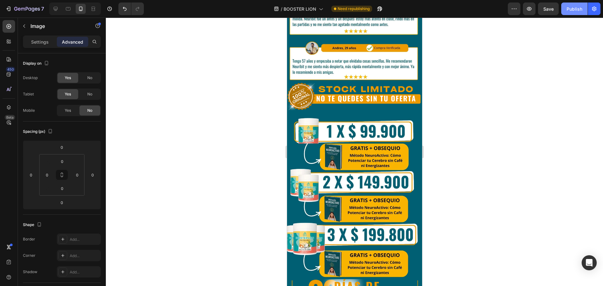
click at [580, 8] on div "Publish" at bounding box center [575, 9] width 16 height 7
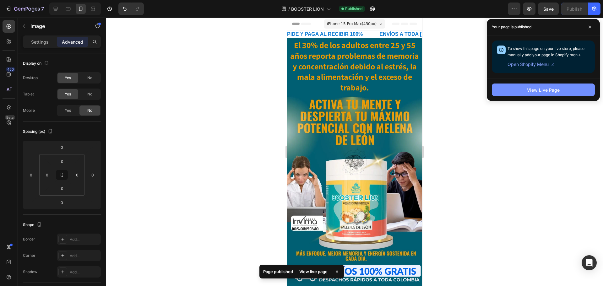
click at [553, 92] on div "View Live Page" at bounding box center [543, 90] width 33 height 7
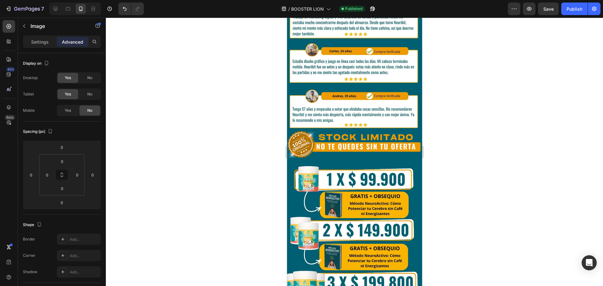
scroll to position [722, 0]
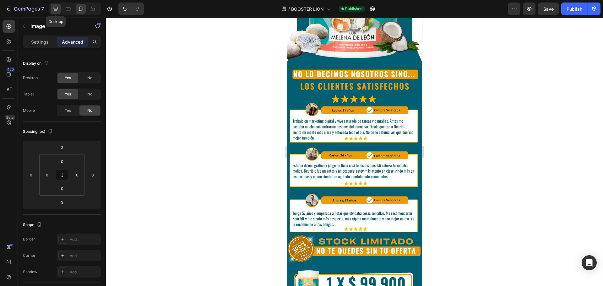
click at [55, 7] on icon at bounding box center [55, 9] width 6 height 6
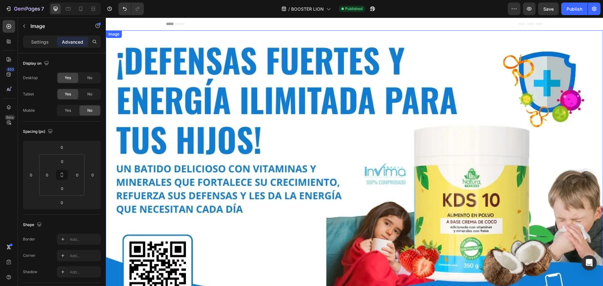
click at [380, 125] on img at bounding box center [354, 170] width 497 height 280
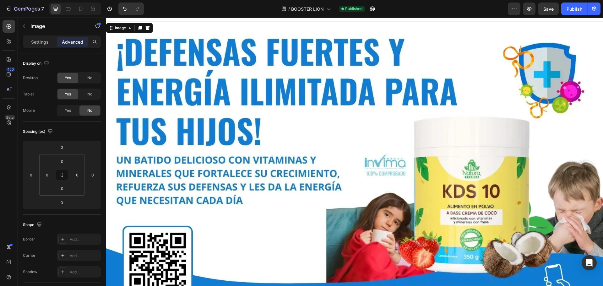
scroll to position [3, 0]
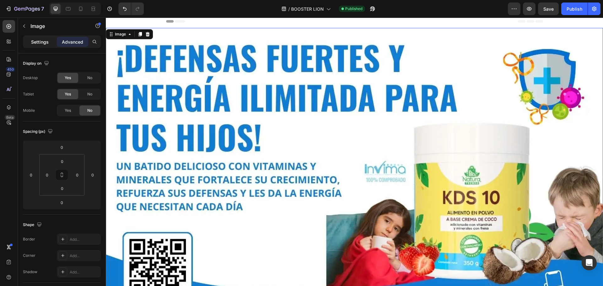
click at [36, 42] on p "Settings" at bounding box center [40, 42] width 18 height 7
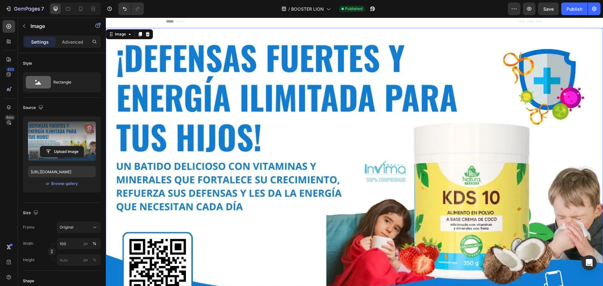
click at [93, 127] on button "button" at bounding box center [89, 128] width 10 height 10
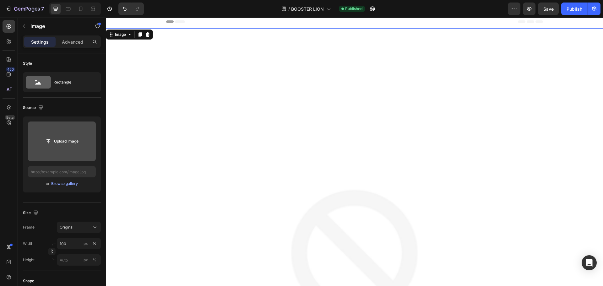
scroll to position [0, 0]
click at [575, 6] on div "Publish" at bounding box center [575, 9] width 16 height 7
